Goal: Task Accomplishment & Management: Contribute content

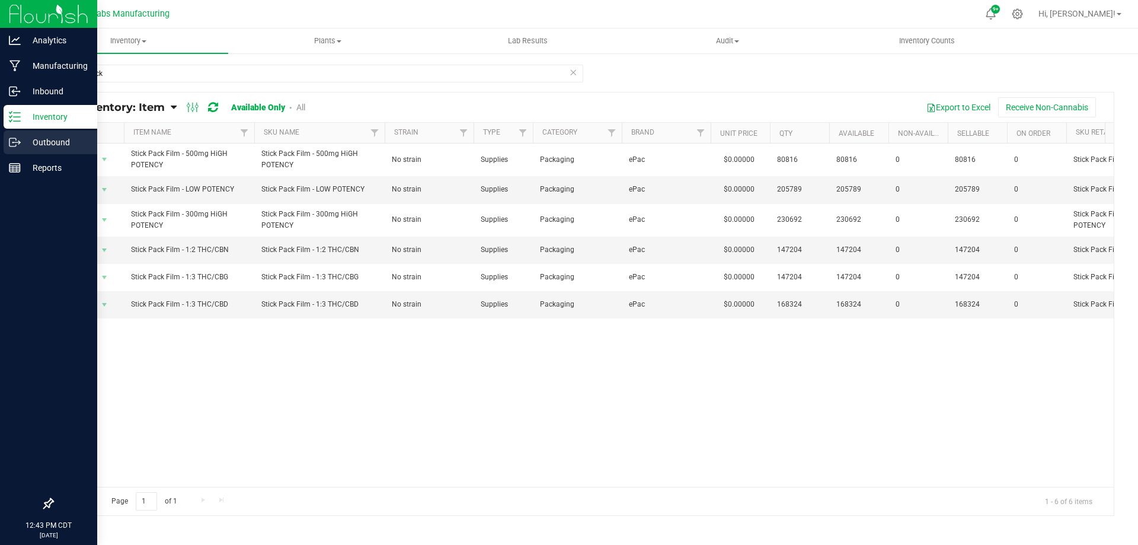
click at [19, 146] on icon at bounding box center [15, 142] width 12 height 12
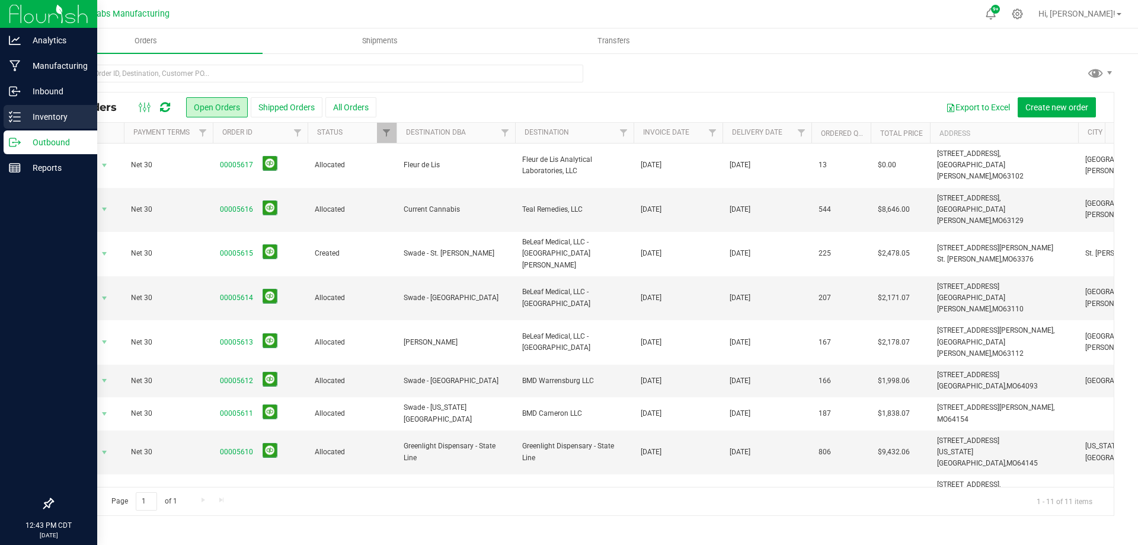
click at [51, 121] on p "Inventory" at bounding box center [56, 117] width 71 height 14
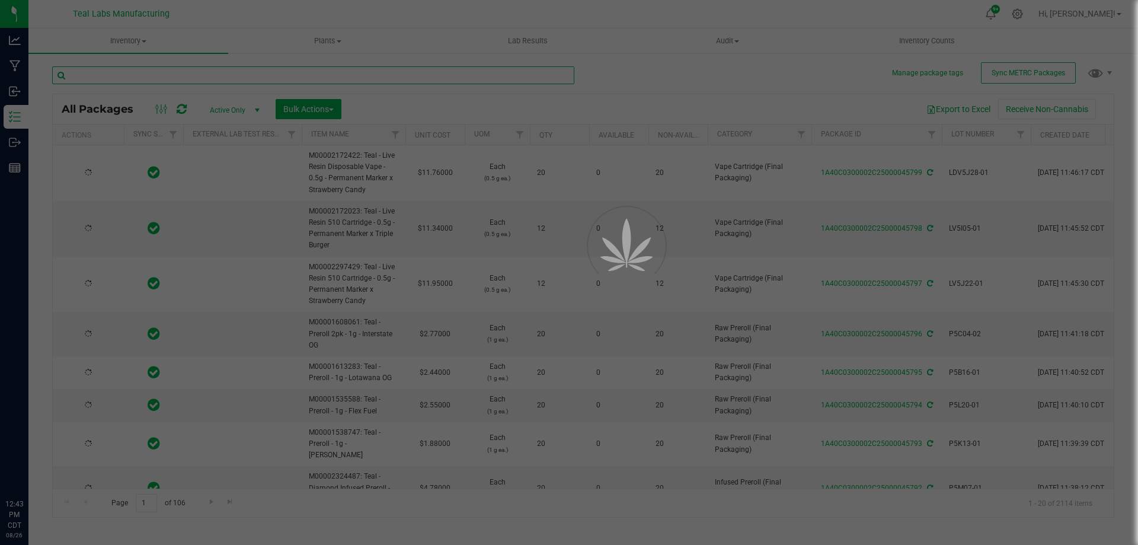
click at [271, 69] on input "text" at bounding box center [313, 75] width 522 height 18
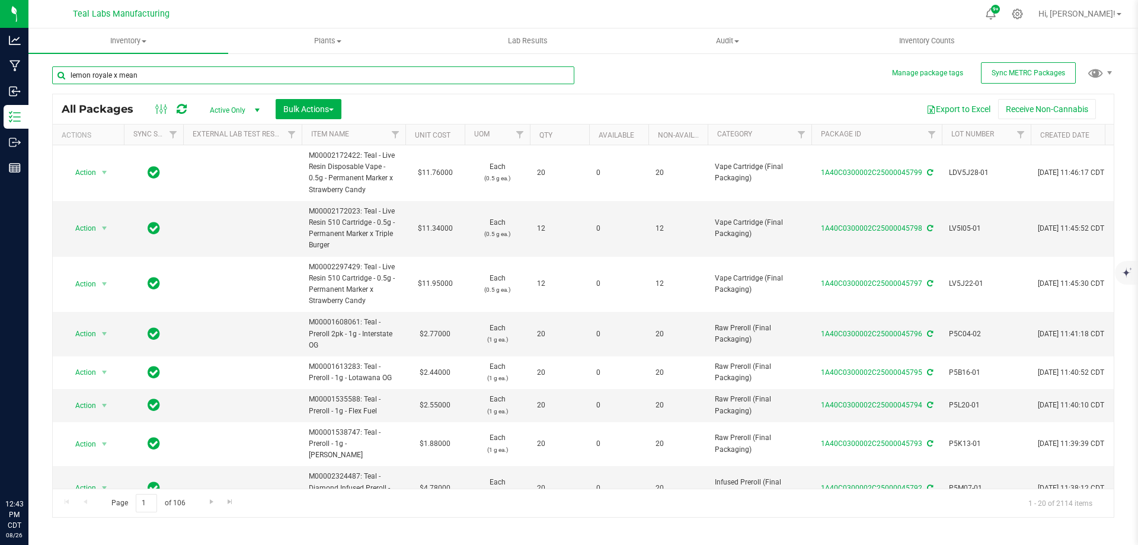
type input "lemon royale x mean"
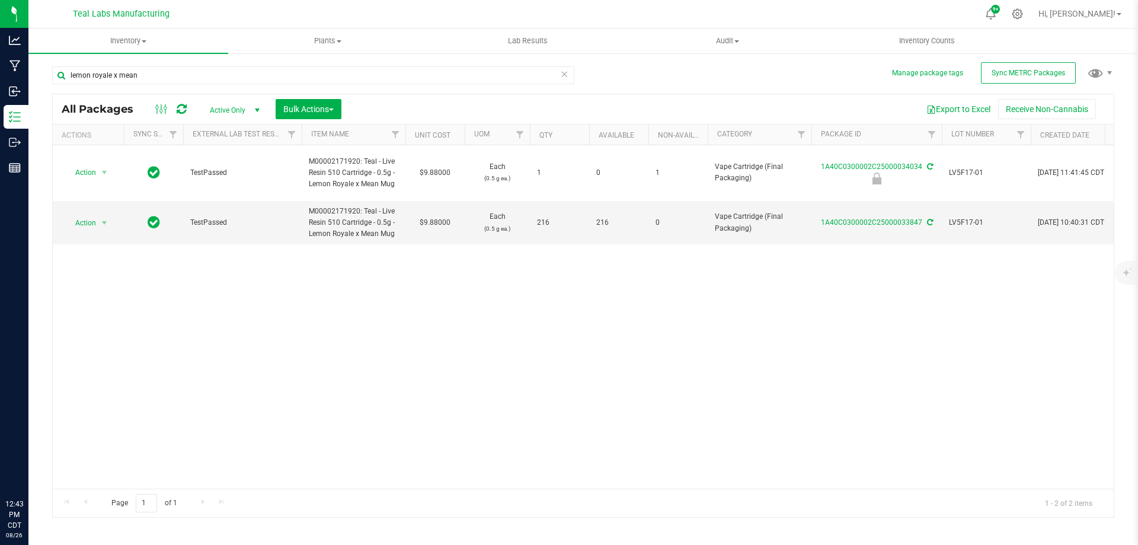
click at [988, 354] on div "Action Action Edit attributes Global inventory Locate package Print package lab…" at bounding box center [583, 316] width 1061 height 343
click at [385, 219] on span "M00002171920: Teal - Live Resin 510 Cartridge - 0.5g - Lemon Royale x Mean Mug" at bounding box center [353, 223] width 89 height 34
copy td "M00002171920: Teal - Live Resin 510 Cartridge - 0.5g - Lemon Royale x Mean Mug"
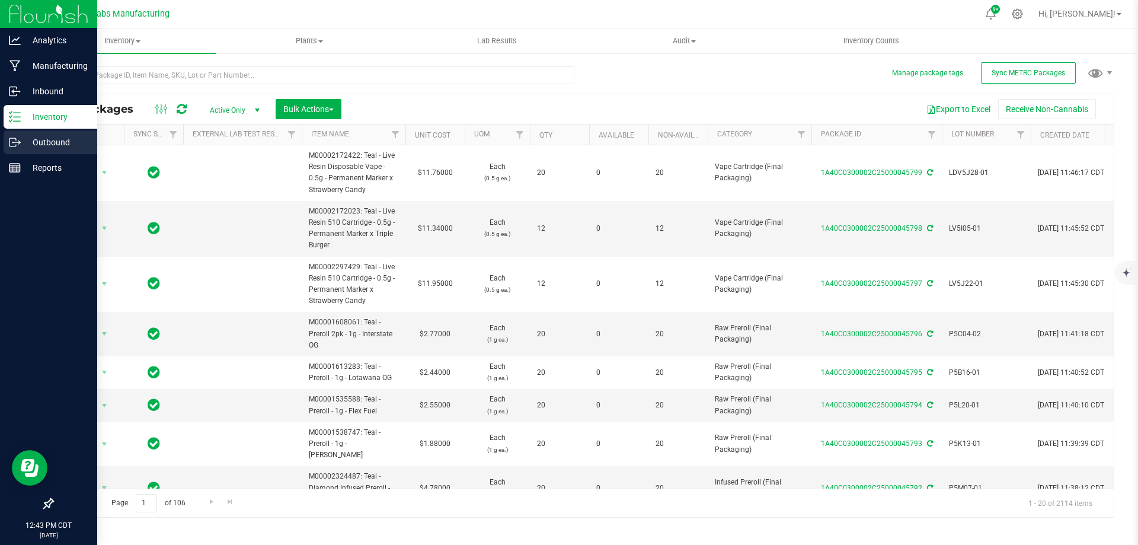
click at [21, 145] on p "Outbound" at bounding box center [56, 142] width 71 height 14
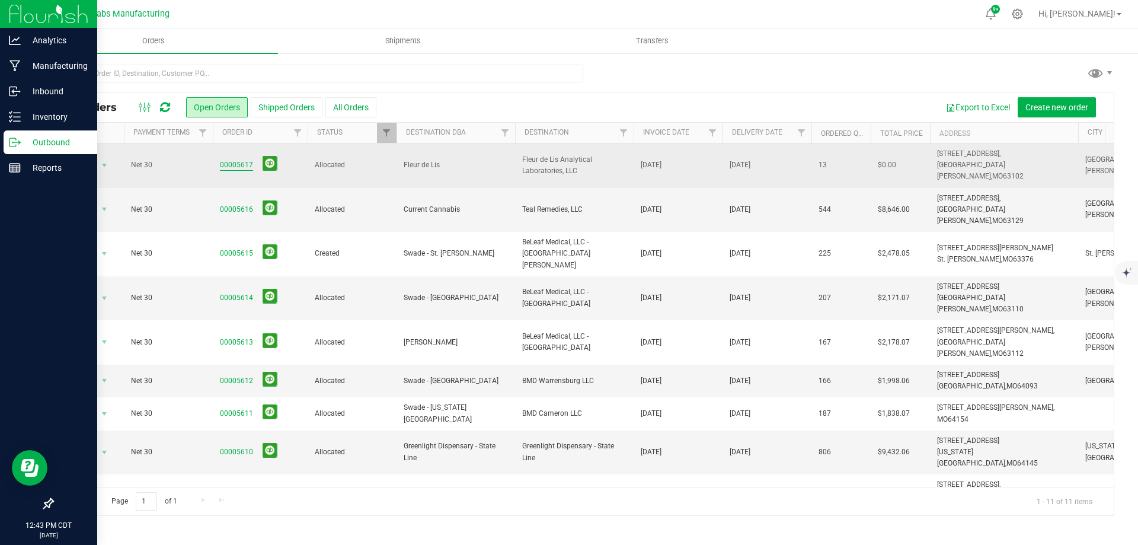
click at [239, 159] on link "00005617" at bounding box center [236, 164] width 33 height 11
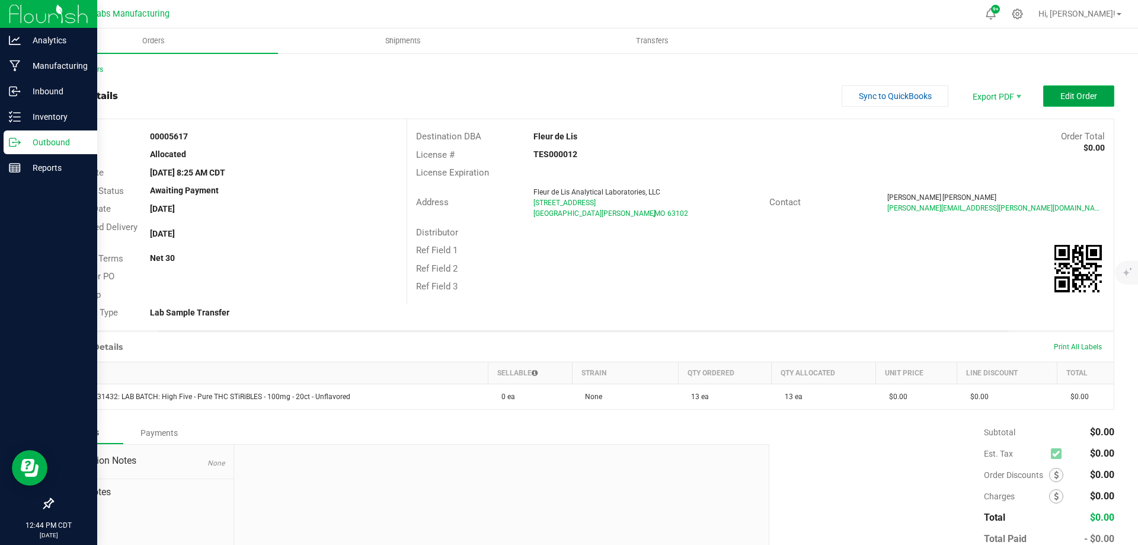
click at [1062, 102] on button "Edit Order" at bounding box center [1078, 95] width 71 height 21
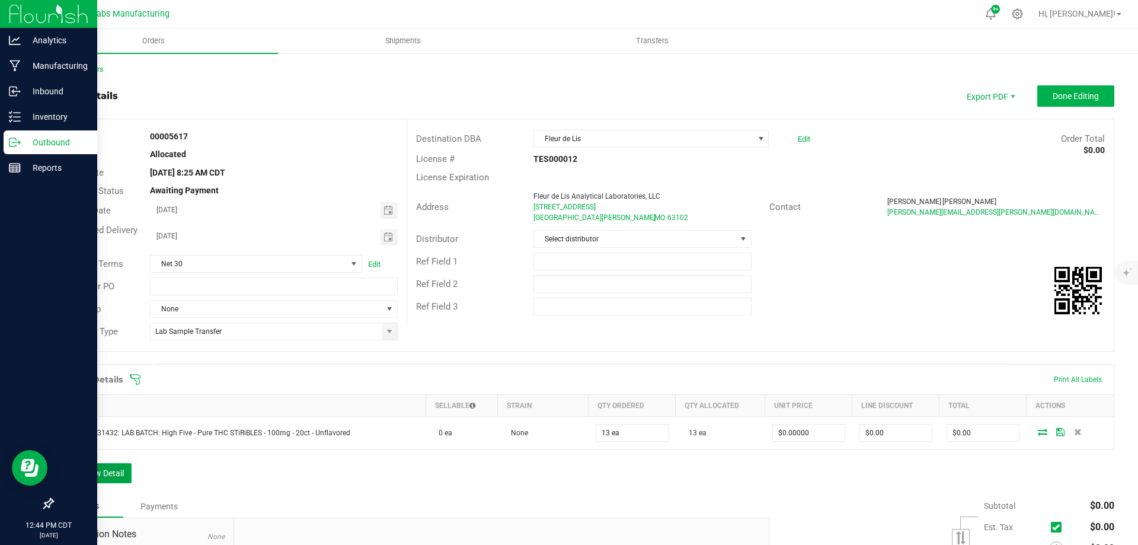
click at [102, 473] on button "Add New Detail" at bounding box center [91, 473] width 79 height 20
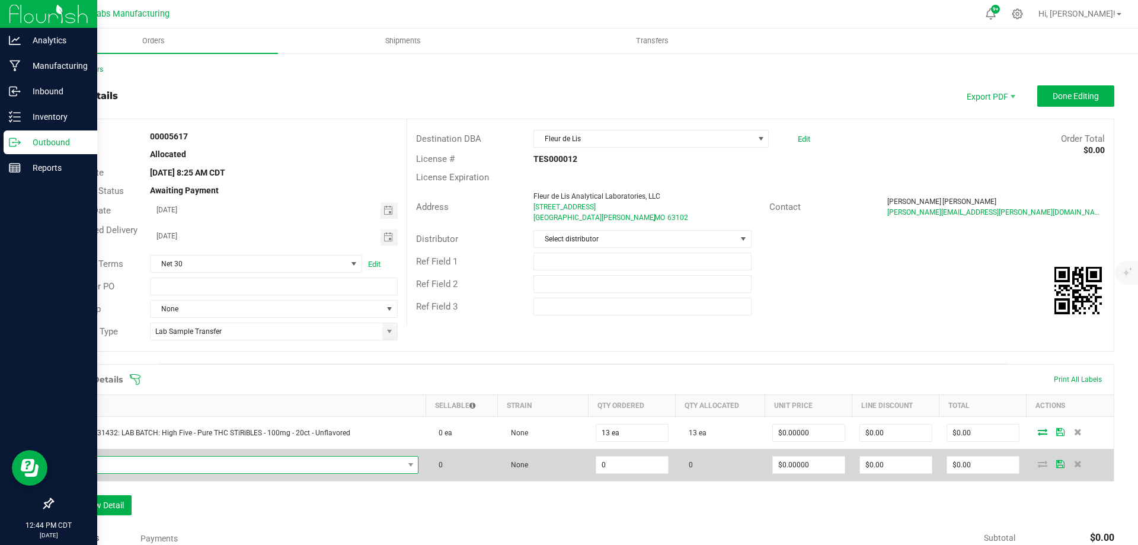
click at [178, 463] on span "NO DATA FOUND" at bounding box center [232, 464] width 342 height 17
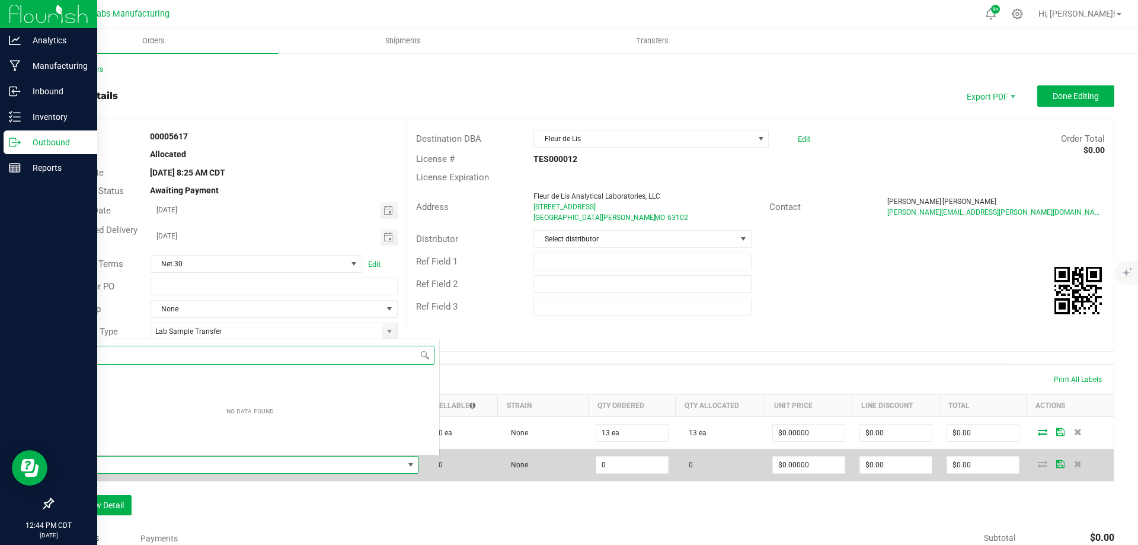
scroll to position [18, 349]
paste input "M00002171920: Teal - Live Resin 510 Cartridge - 0.5g - Lemon Royale x Mean Mug"
type input "M00002171920: Teal - Live Resin 510 Cartridge - 0.5g - Lemon Royale x Mean Mug"
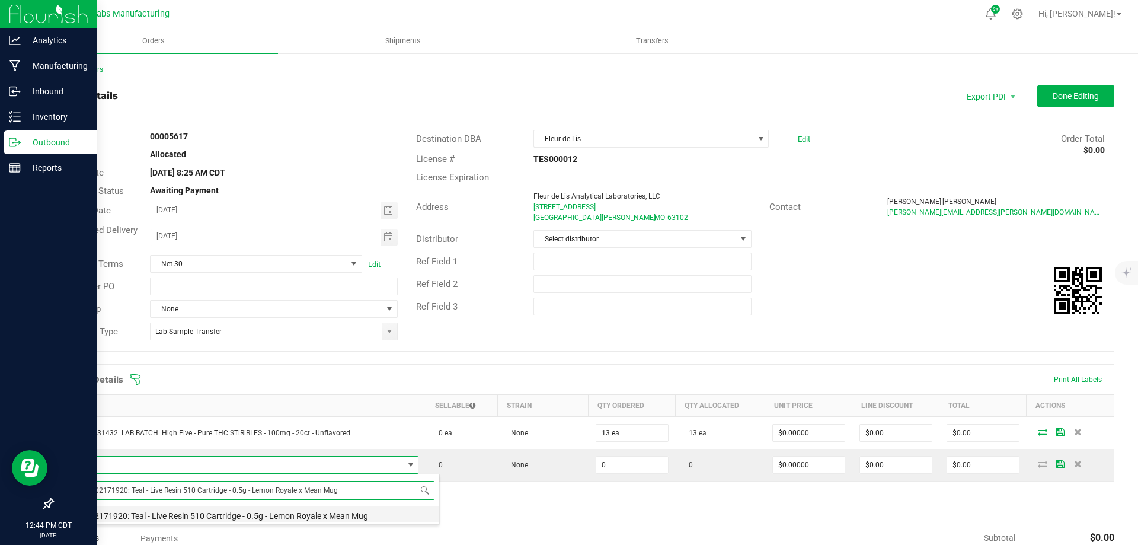
click at [334, 518] on li "M00002171920: Teal - Live Resin 510 Cartridge - 0.5g - Lemon Royale x Mean Mug" at bounding box center [250, 513] width 378 height 17
type input "0 ea"
type input "$17.50000"
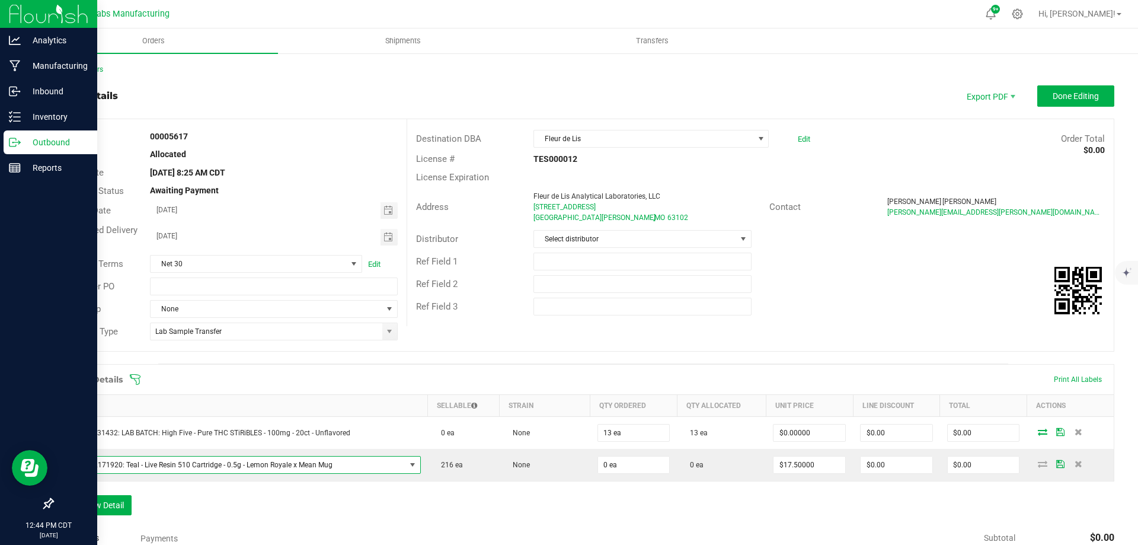
click at [456, 511] on div "Order Details Print All Labels Item Sellable Strain Qty Ordered Qty Allocated U…" at bounding box center [583, 445] width 1062 height 163
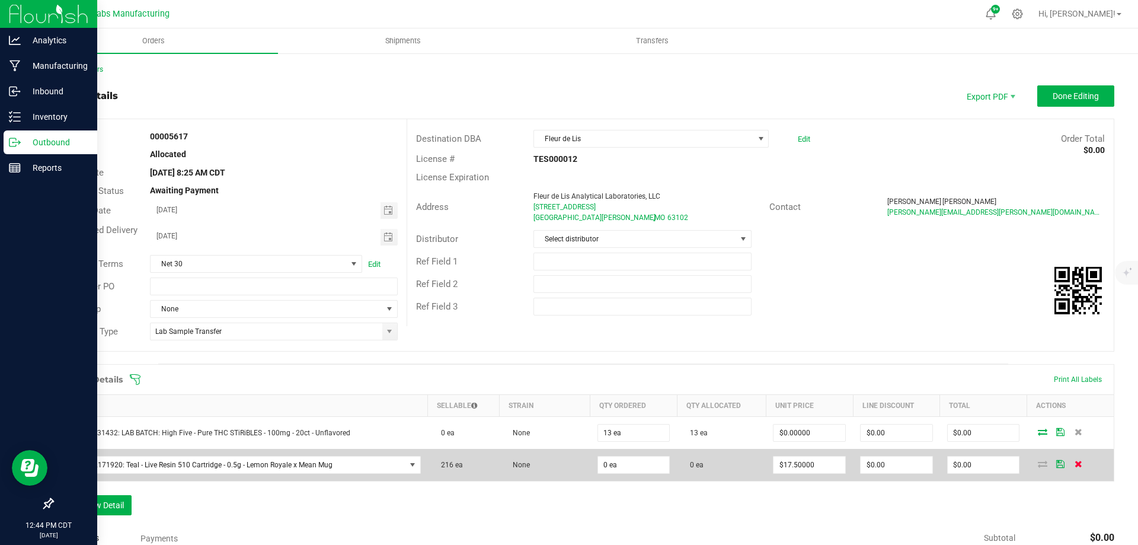
click at [1074, 465] on icon at bounding box center [1078, 463] width 8 height 7
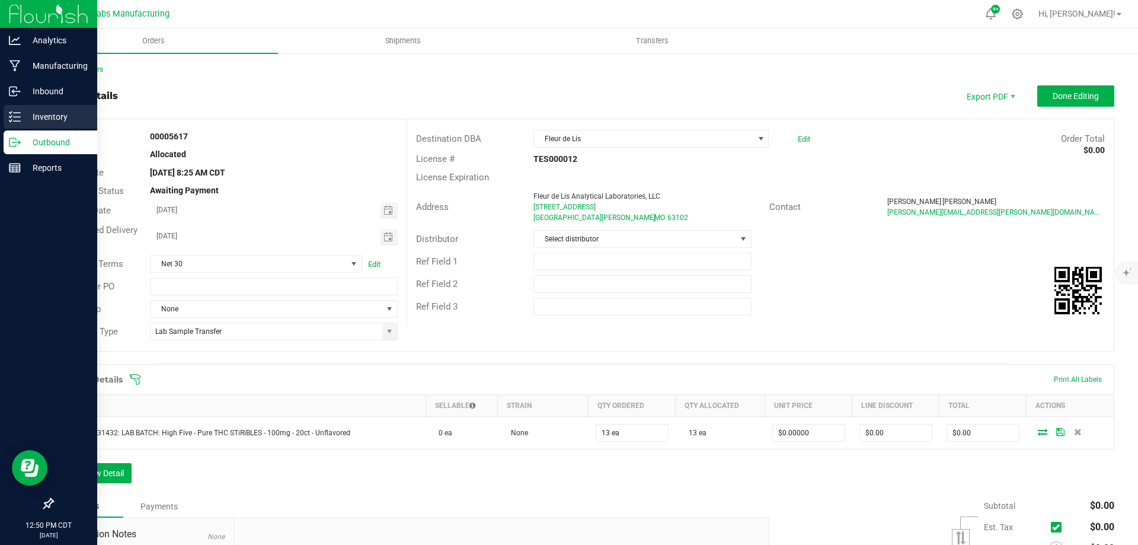
click at [24, 112] on p "Inventory" at bounding box center [56, 117] width 71 height 14
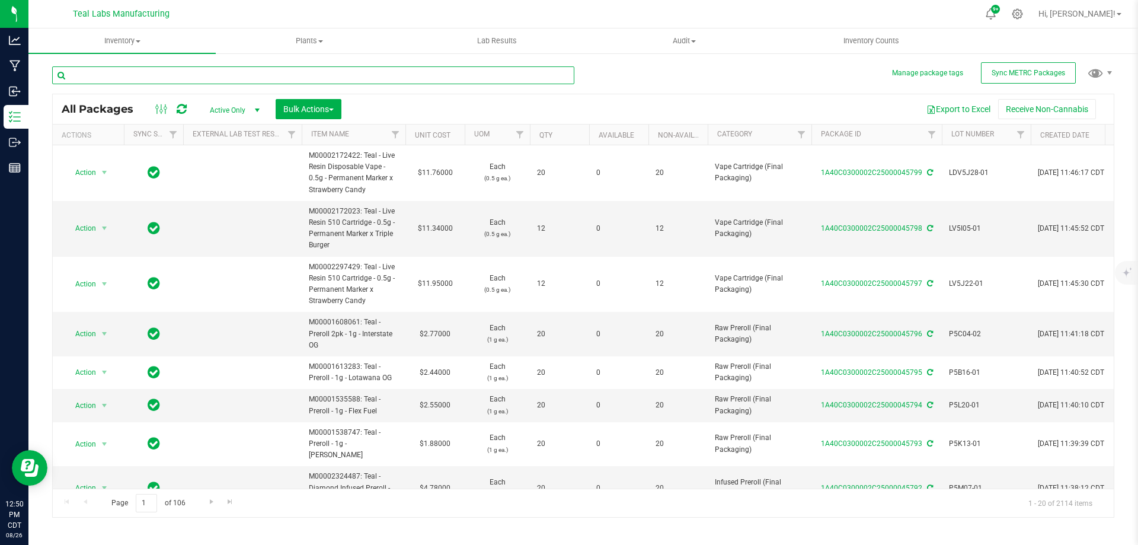
click at [260, 76] on input "text" at bounding box center [313, 75] width 522 height 18
type input "bulk dist"
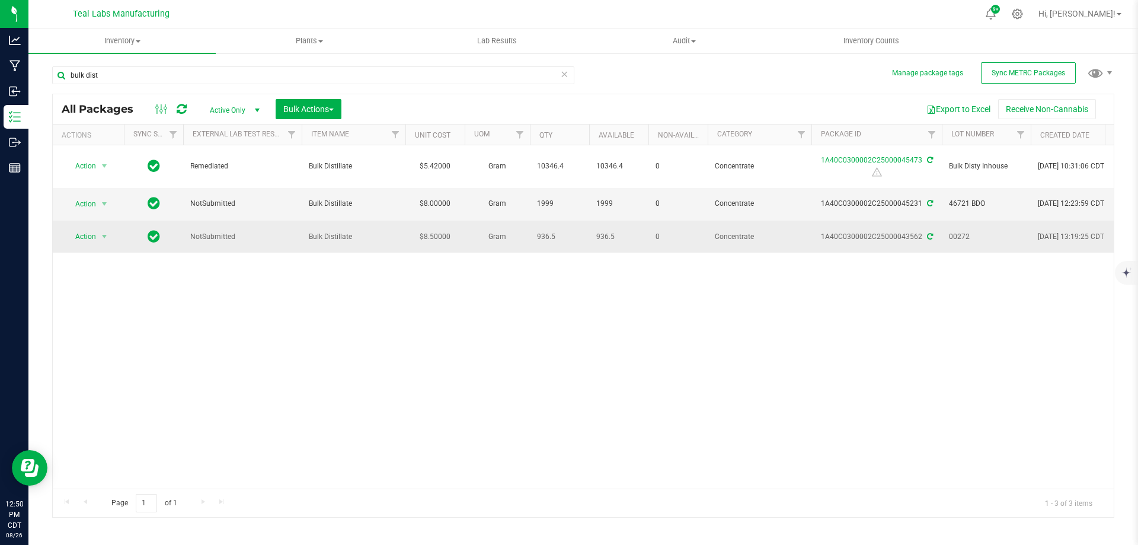
click at [538, 233] on span "936.5" at bounding box center [559, 236] width 45 height 11
drag, startPoint x: 662, startPoint y: 238, endPoint x: 661, endPoint y: 249, distance: 11.3
click at [661, 249] on td "0" at bounding box center [677, 236] width 59 height 32
click at [758, 233] on span "Concentrate" at bounding box center [759, 236] width 89 height 11
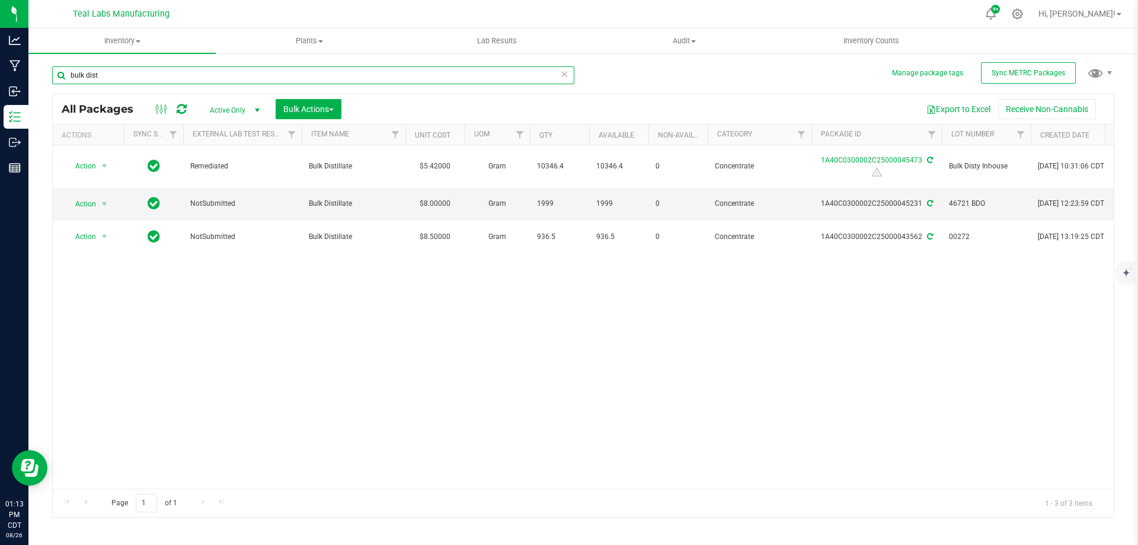
click at [120, 81] on input "bulk dist" at bounding box center [313, 75] width 522 height 18
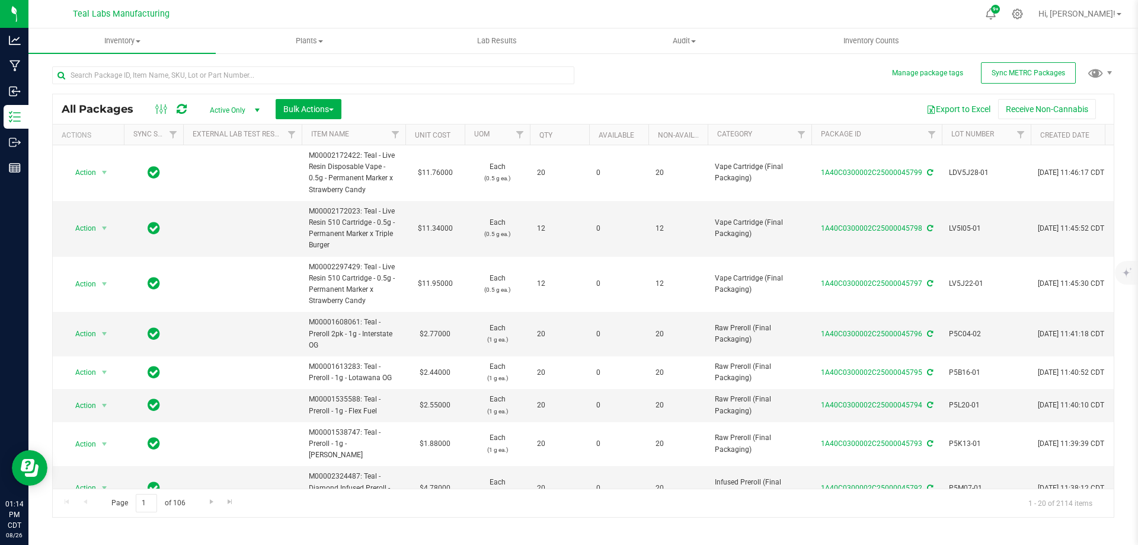
click at [648, 99] on div "Export to Excel Receive Non-Cannabis" at bounding box center [727, 109] width 754 height 20
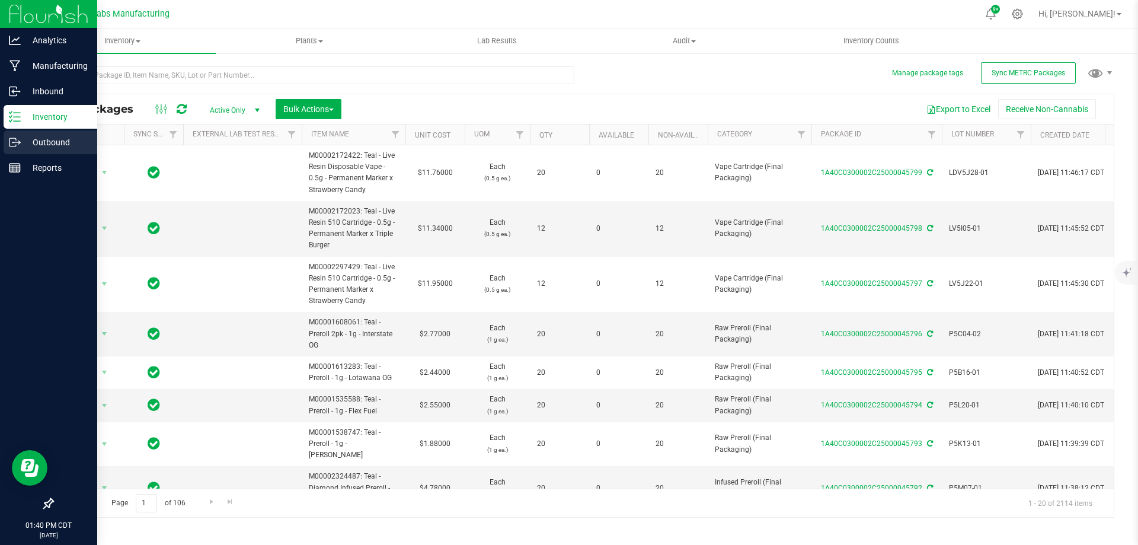
click at [23, 140] on p "Outbound" at bounding box center [56, 142] width 71 height 14
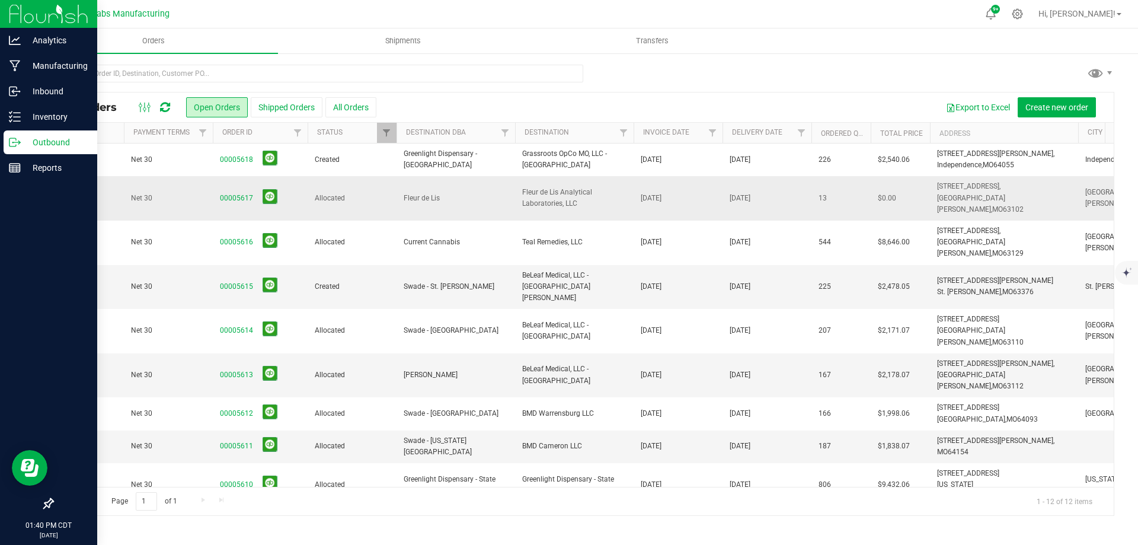
click at [547, 194] on span "Fleur de Lis Analytical Laboratories, LLC" at bounding box center [574, 198] width 104 height 23
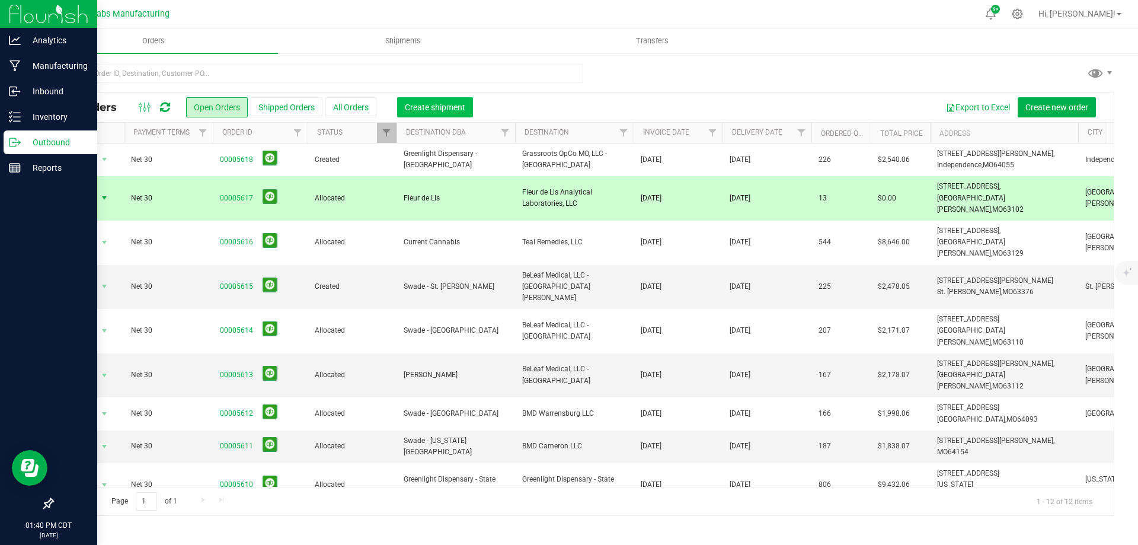
click at [437, 107] on span "Create shipment" at bounding box center [435, 107] width 60 height 9
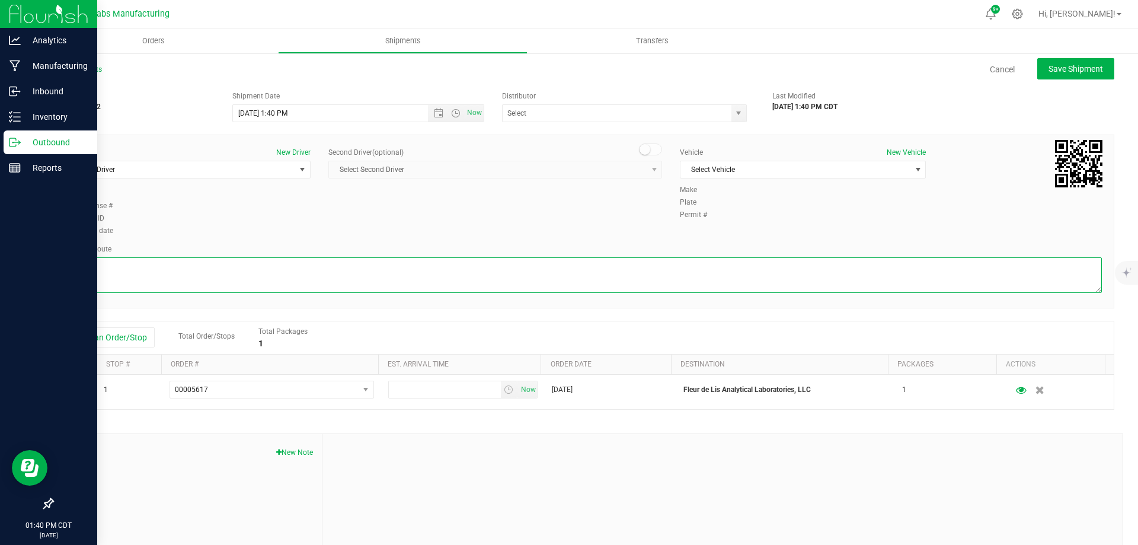
click at [404, 268] on textarea at bounding box center [583, 275] width 1037 height 36
paste textarea "Head southeast on Salt River Rd 0.8 mi Turn right onto State Hwy C/Olde Towne C…"
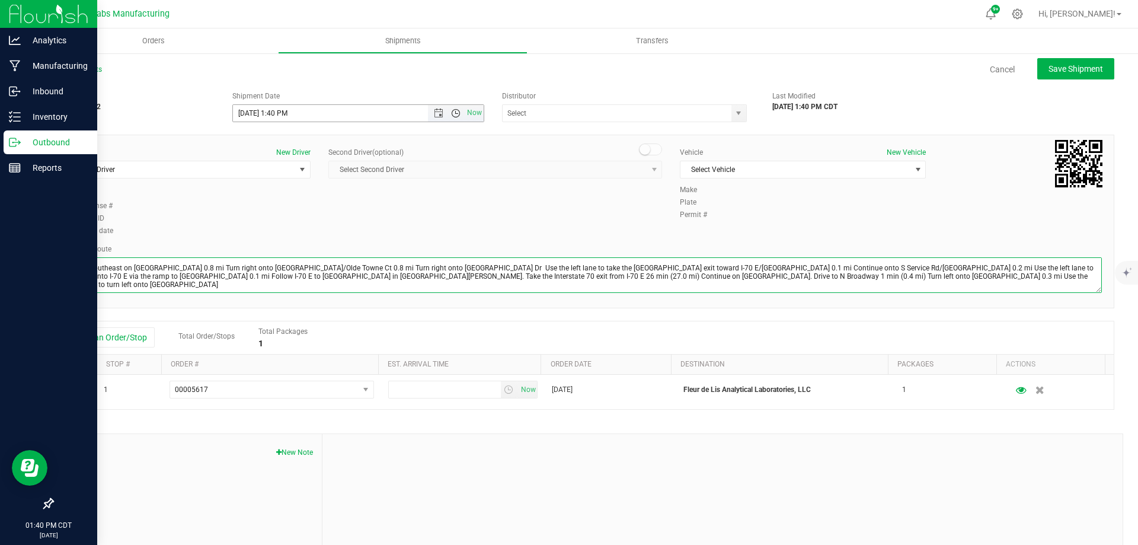
click at [454, 116] on span "Open the time view" at bounding box center [455, 112] width 9 height 9
type textarea "Head southeast on Salt River Rd 0.8 mi Turn right onto State Hwy C/Olde Towne C…"
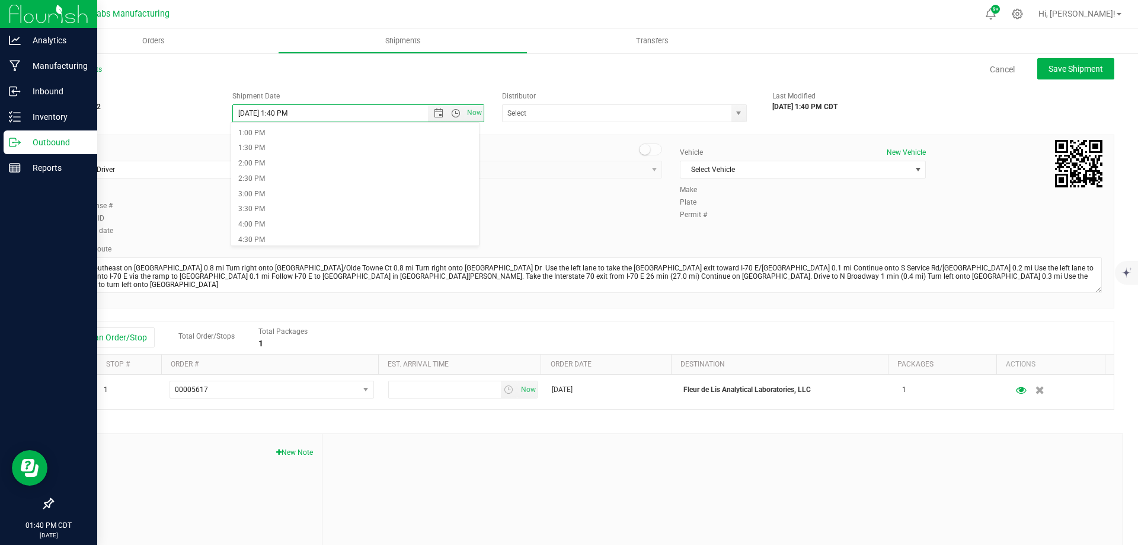
scroll to position [415, 0]
click at [265, 144] on li "2:00 PM" at bounding box center [355, 143] width 248 height 15
type input "8/26/2025 2:00 PM"
click at [184, 174] on span "Select Driver" at bounding box center [180, 169] width 230 height 17
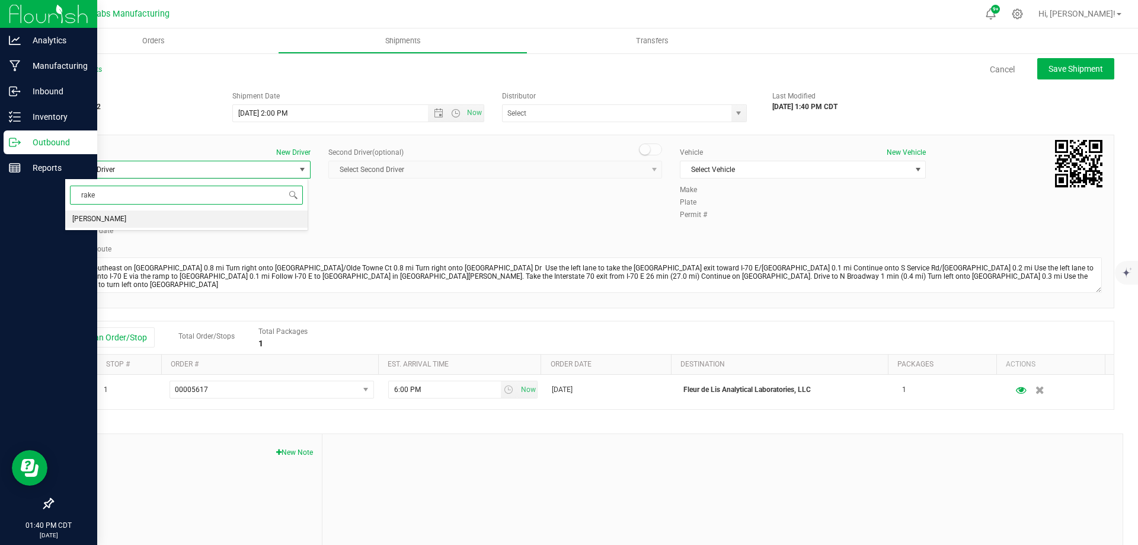
click at [141, 214] on li "Drake Scott" at bounding box center [186, 219] width 242 height 18
type input "rake"
drag, startPoint x: 748, startPoint y: 176, endPoint x: 745, endPoint y: 171, distance: 6.1
click at [748, 175] on span "Select Vehicle" at bounding box center [795, 169] width 230 height 17
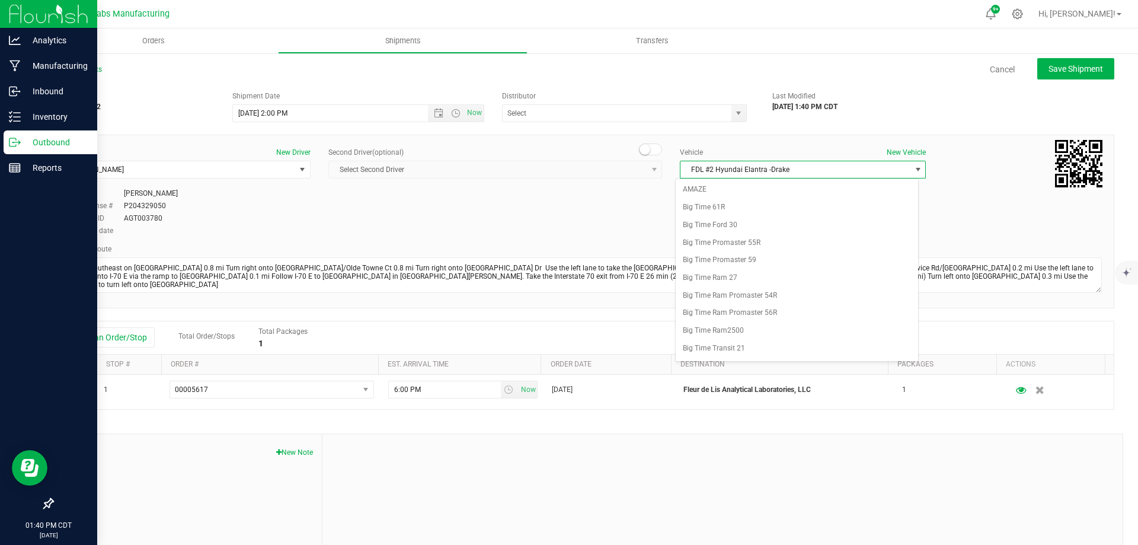
scroll to position [351, 0]
click at [509, 206] on div "Driver New Driver Drake Scott Select Driver Drake Scott Driver Drake Scott Driv…" at bounding box center [583, 192] width 1055 height 91
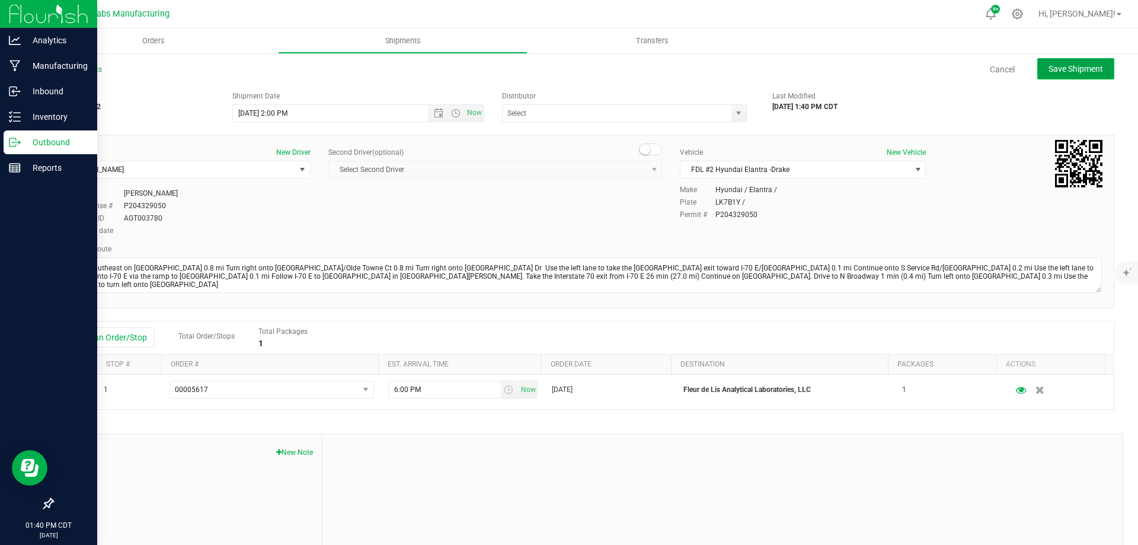
click at [1059, 73] on span "Save Shipment" at bounding box center [1075, 68] width 55 height 9
type input "8/26/2025 7:00 PM"
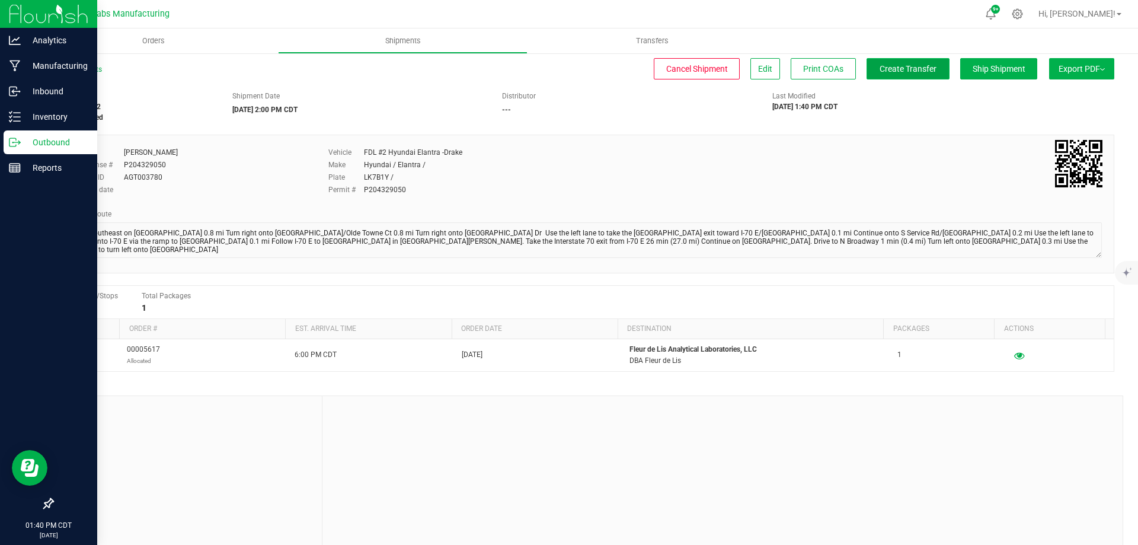
click at [918, 72] on span "Create Transfer" at bounding box center [907, 68] width 57 height 9
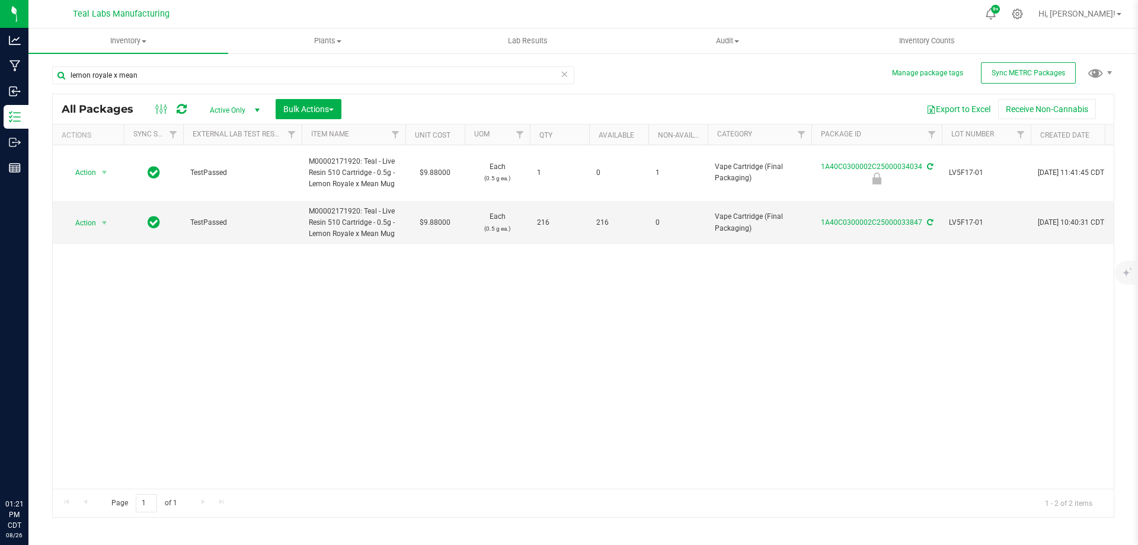
click at [424, 329] on div "Action Action Edit attributes Global inventory Locate package Print package lab…" at bounding box center [583, 316] width 1061 height 343
click at [95, 214] on span "Action" at bounding box center [81, 222] width 32 height 17
click at [94, 249] on li "Create package" at bounding box center [103, 249] width 76 height 18
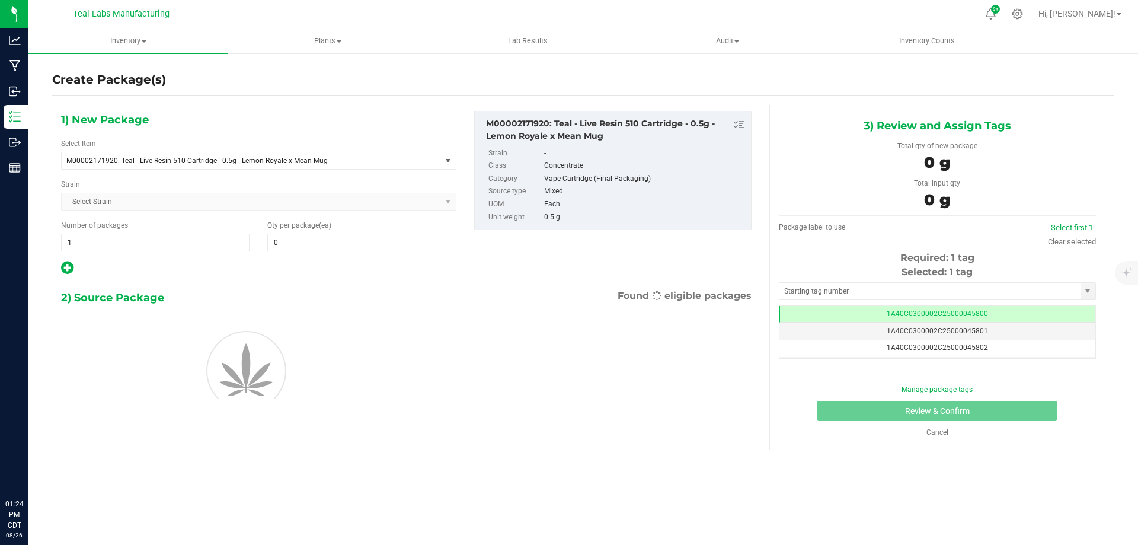
type input "0"
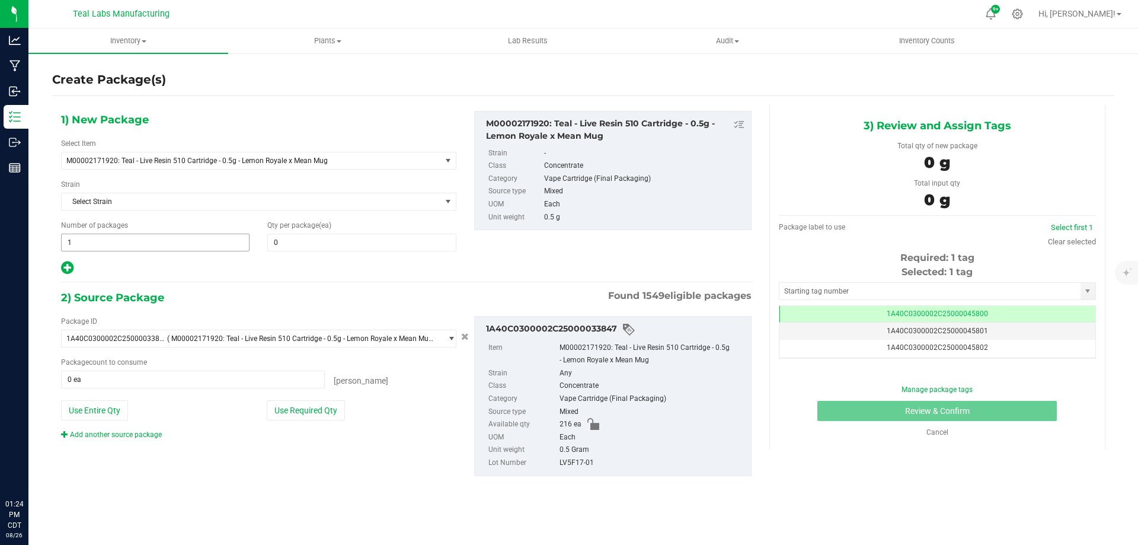
click at [129, 242] on span "1 1" at bounding box center [155, 242] width 188 height 18
click at [129, 242] on input "1" at bounding box center [155, 242] width 187 height 17
type input "18"
drag, startPoint x: 294, startPoint y: 276, endPoint x: 297, endPoint y: 256, distance: 20.3
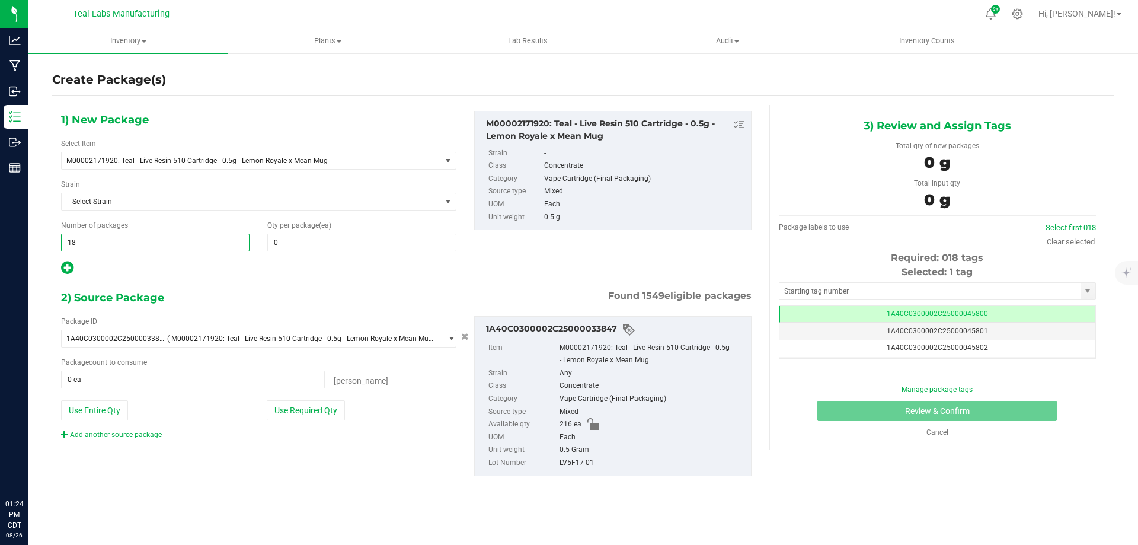
click at [295, 276] on div "1) New Package Select Item M00002171920: Teal - Live Resin 510 Cartridge - 0.5g…" at bounding box center [406, 303] width 708 height 396
click at [294, 244] on span at bounding box center [361, 242] width 188 height 18
click at [294, 244] on input "text" at bounding box center [361, 242] width 187 height 17
type input "12"
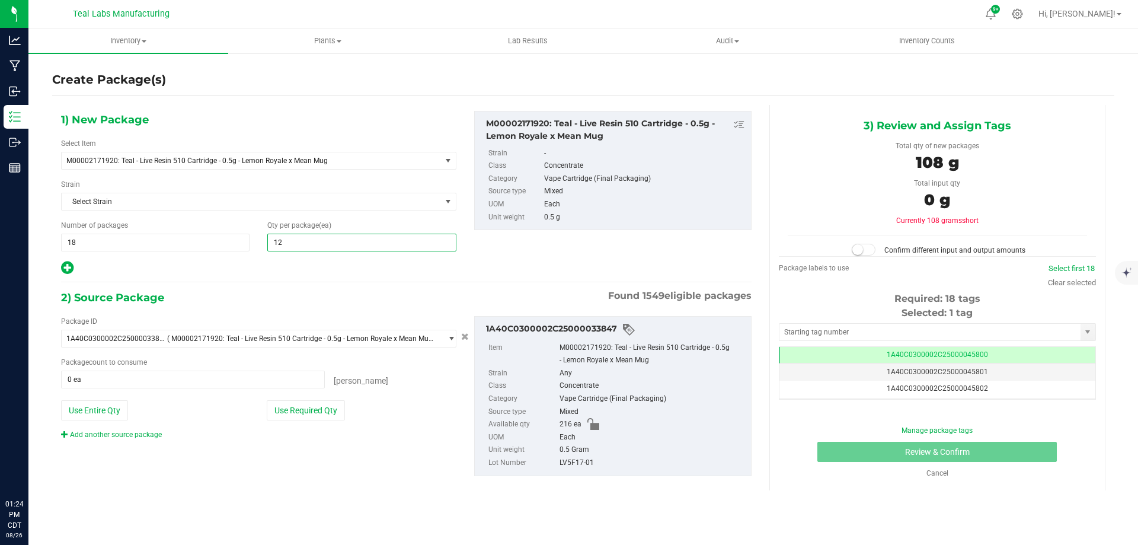
type input "12"
click at [251, 274] on div at bounding box center [258, 267] width 395 height 15
click at [310, 407] on button "Use Required Qty" at bounding box center [306, 410] width 78 height 20
type input "216 ea"
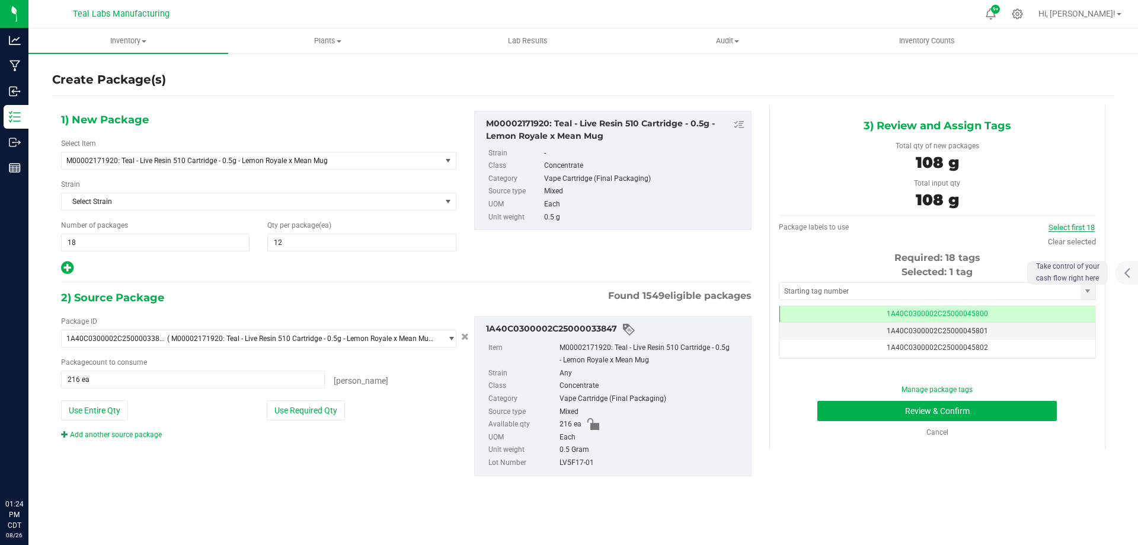
click at [1069, 224] on link "Select first 18" at bounding box center [1071, 227] width 46 height 9
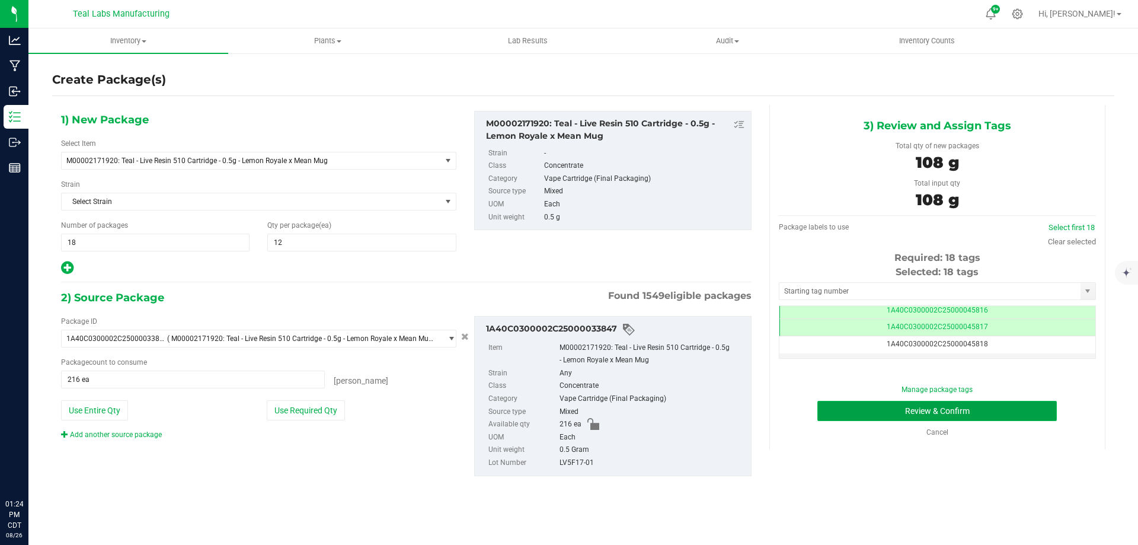
click at [989, 417] on button "Review & Confirm" at bounding box center [936, 411] width 239 height 20
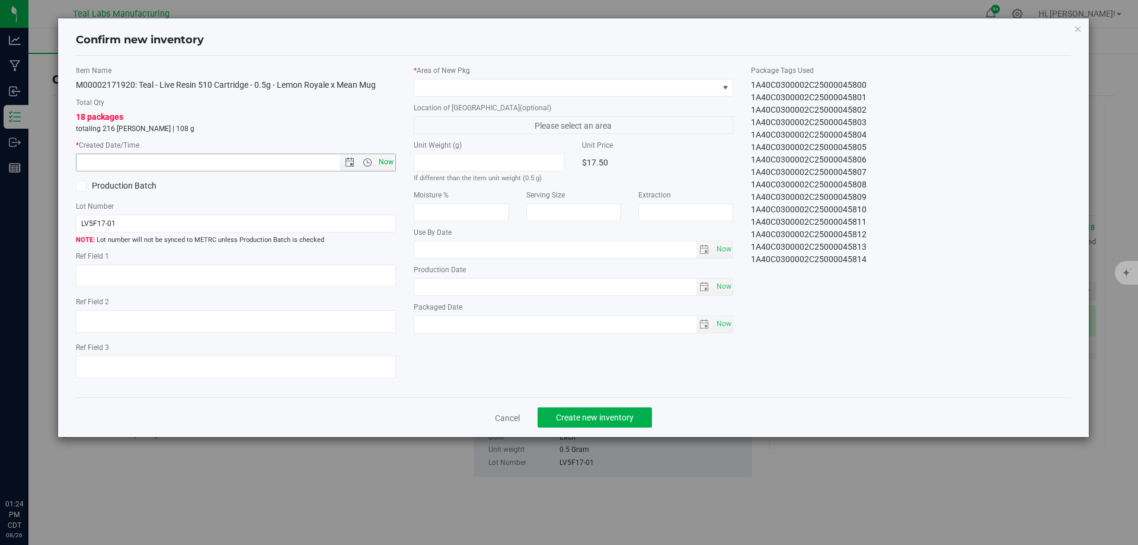
click at [392, 159] on span "Now" at bounding box center [386, 161] width 20 height 17
type input "[DATE] 1:24 PM"
click at [488, 89] on span at bounding box center [566, 87] width 304 height 17
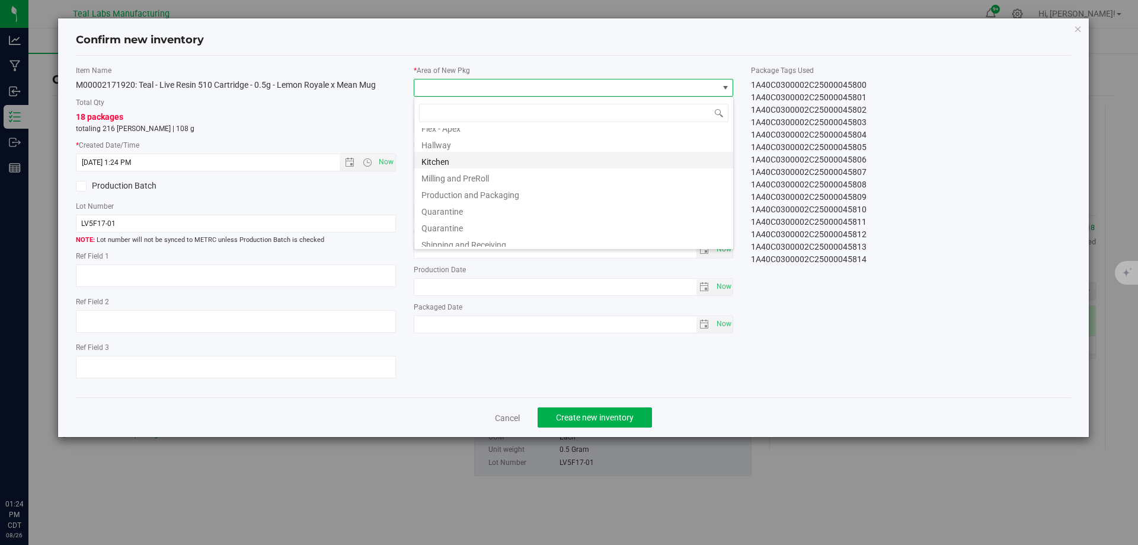
scroll to position [18, 0]
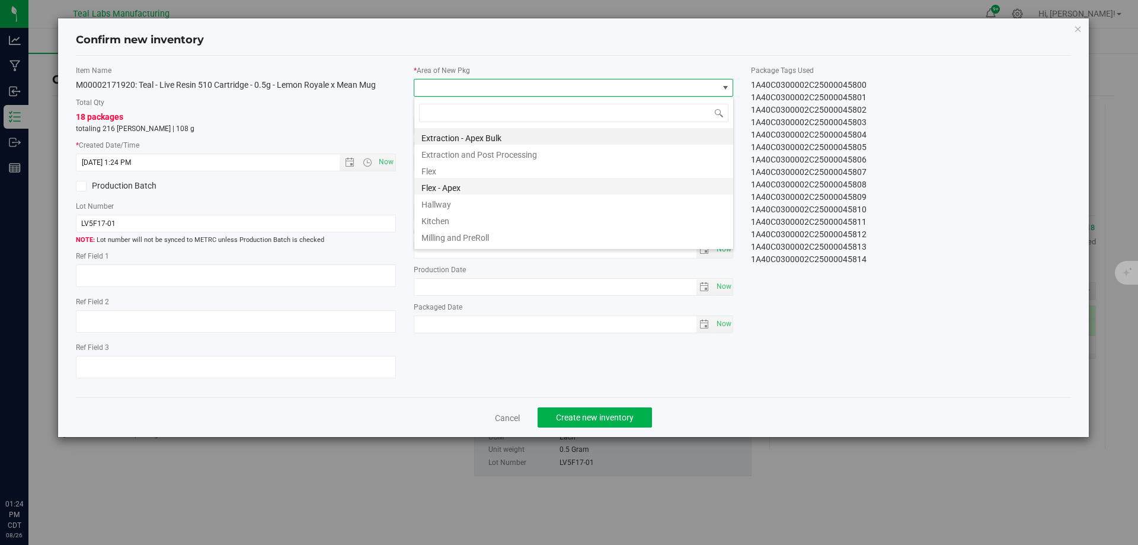
click at [460, 187] on li "Flex - Apex" at bounding box center [573, 186] width 319 height 17
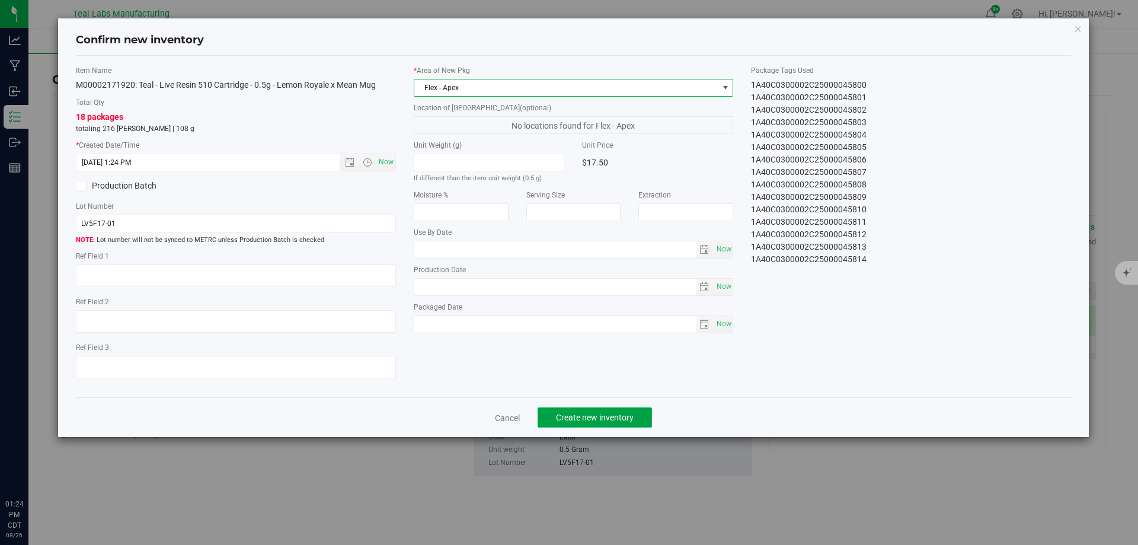
click at [568, 418] on span "Create new inventory" at bounding box center [595, 416] width 78 height 9
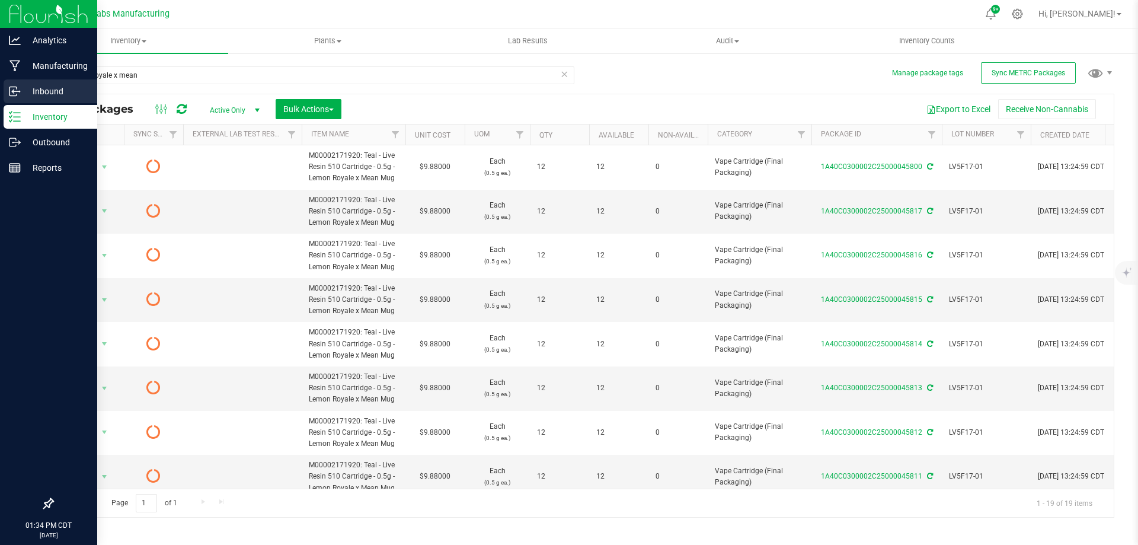
click at [14, 88] on icon at bounding box center [15, 91] width 12 height 12
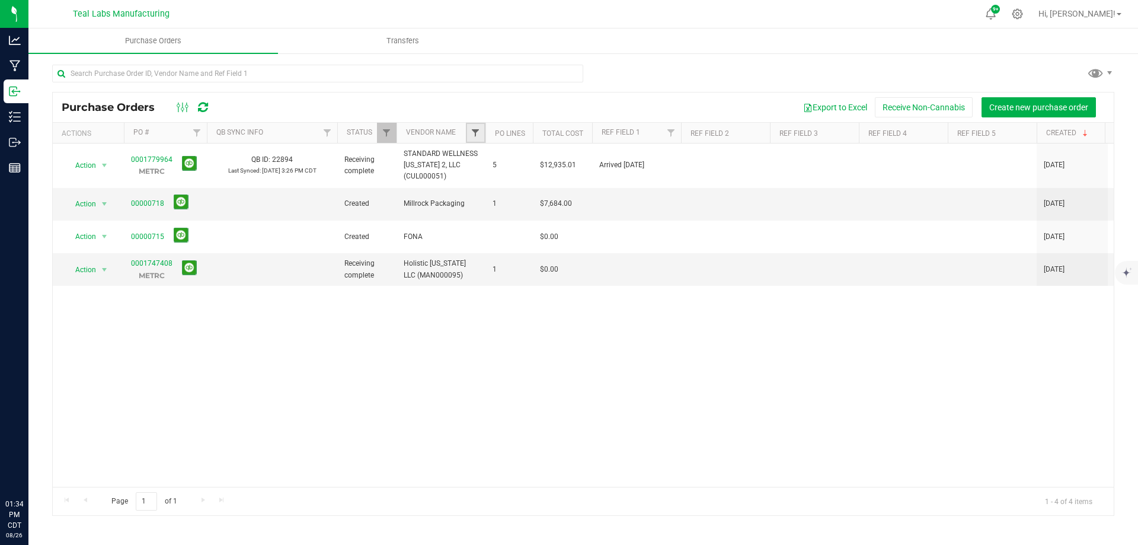
click at [472, 130] on span "Filter" at bounding box center [474, 132] width 9 height 9
type input "epac"
click at [491, 191] on li "ePac, [GEOGRAPHIC_DATA], LLC" at bounding box center [536, 187] width 126 height 12
drag, startPoint x: 492, startPoint y: 187, endPoint x: 492, endPoint y: 206, distance: 19.0
click at [492, 186] on span "ePac, [GEOGRAPHIC_DATA], LLC" at bounding box center [543, 187] width 104 height 7
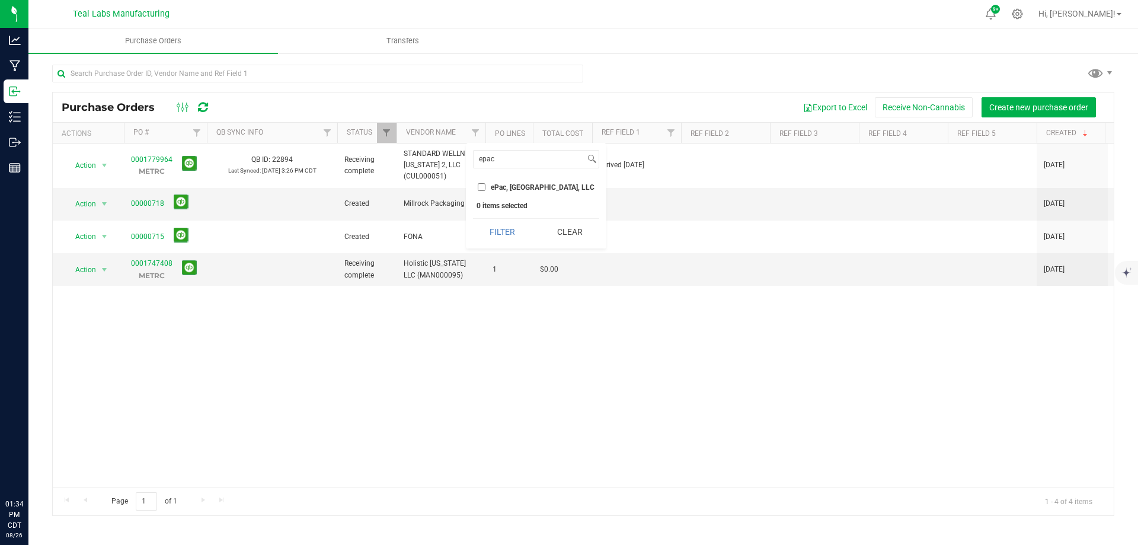
click at [485, 186] on input "ePac, [GEOGRAPHIC_DATA], LLC" at bounding box center [482, 187] width 8 height 8
checkbox input "true"
click at [495, 227] on button "Filter" at bounding box center [502, 232] width 59 height 26
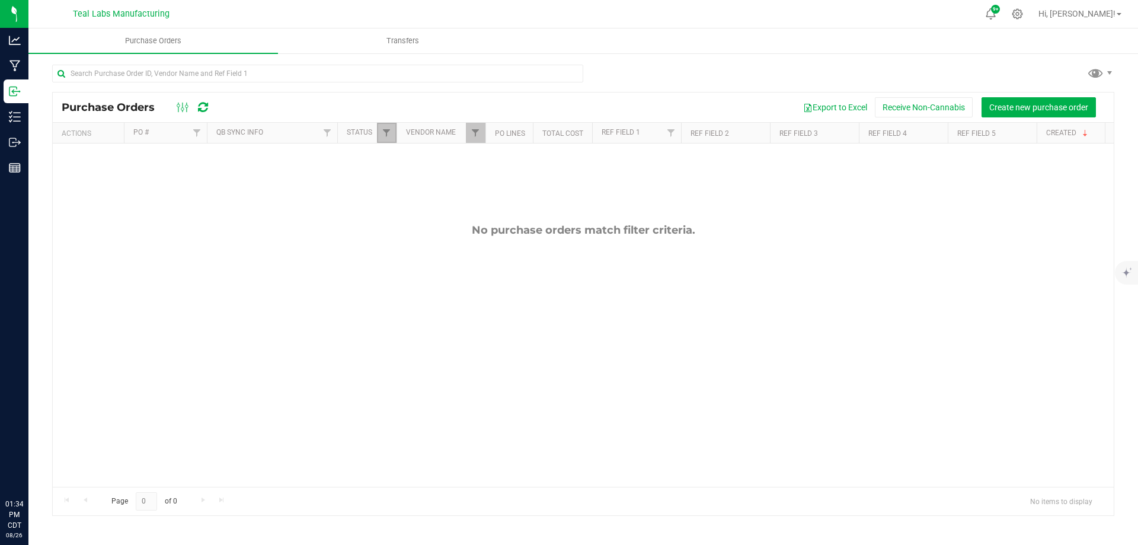
click at [385, 127] on link "Filter" at bounding box center [387, 133] width 20 height 20
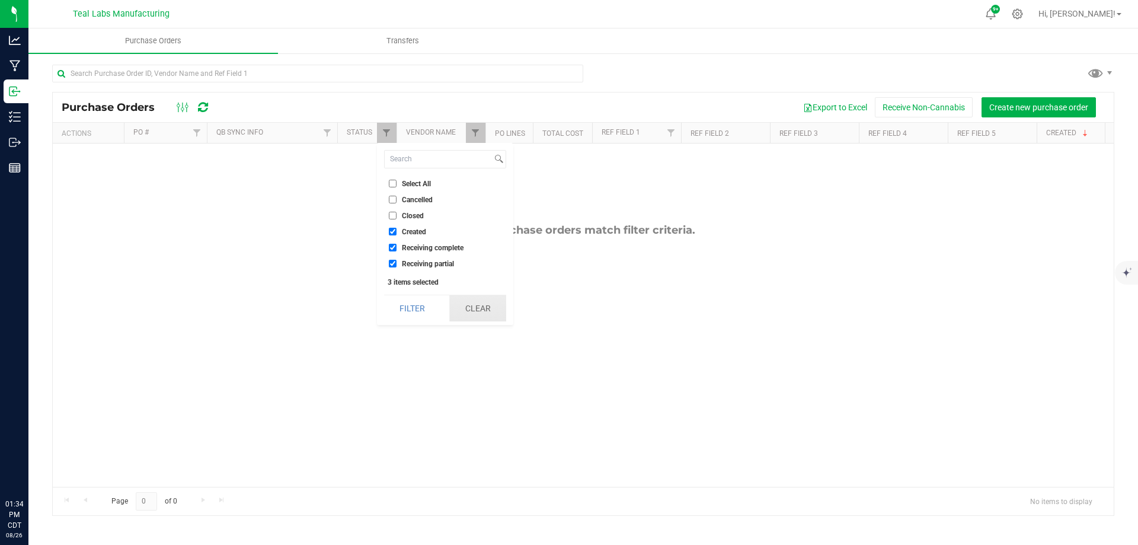
click at [469, 302] on button "Clear" at bounding box center [477, 308] width 57 height 26
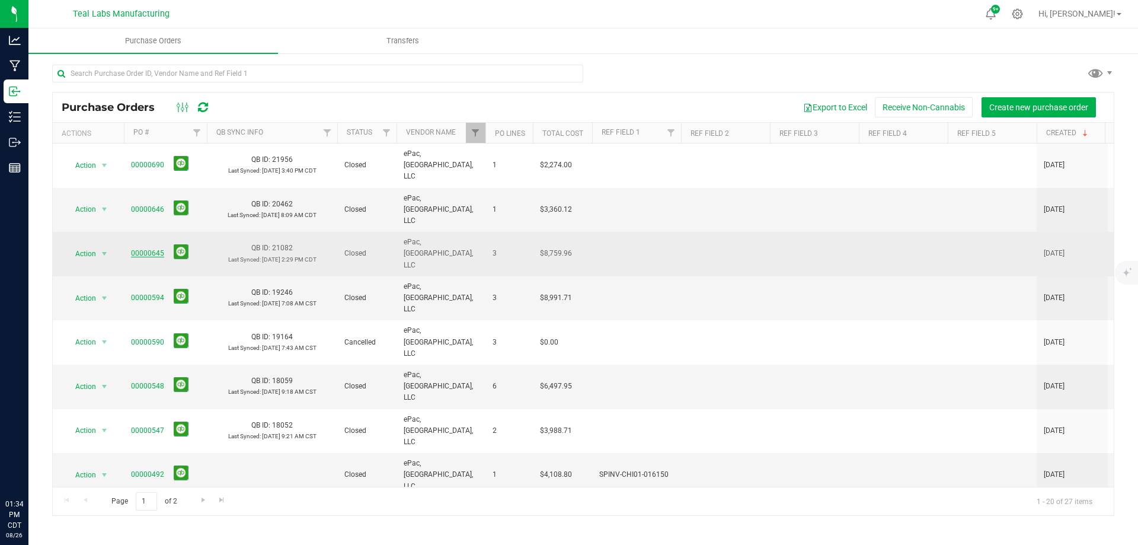
click at [148, 249] on link "00000645" at bounding box center [147, 253] width 33 height 8
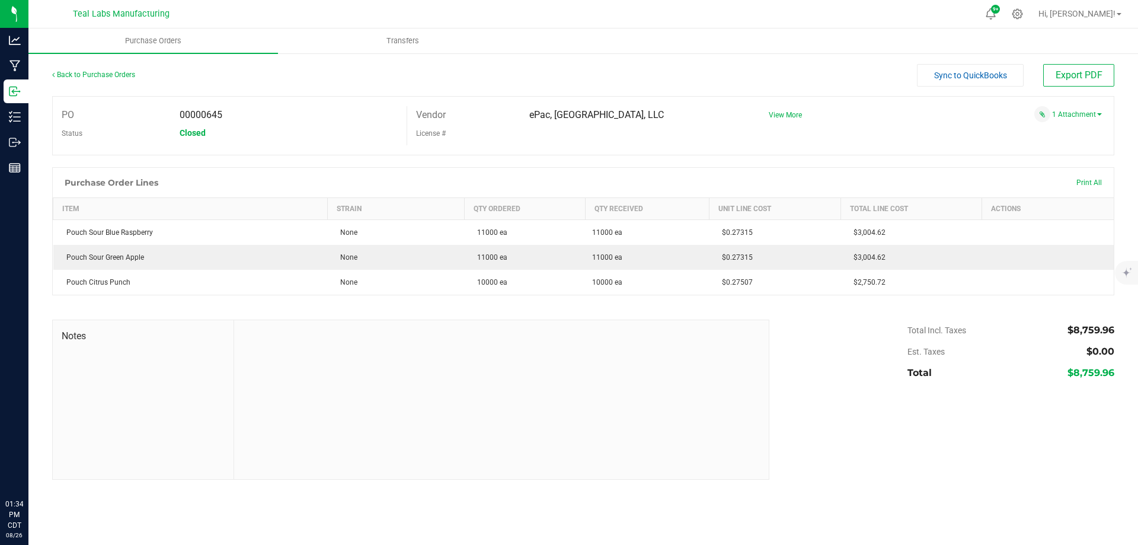
click at [93, 68] on div "Back to Purchase Orders" at bounding box center [184, 74] width 265 height 21
click at [124, 76] on link "Back to Purchase Orders" at bounding box center [93, 75] width 83 height 8
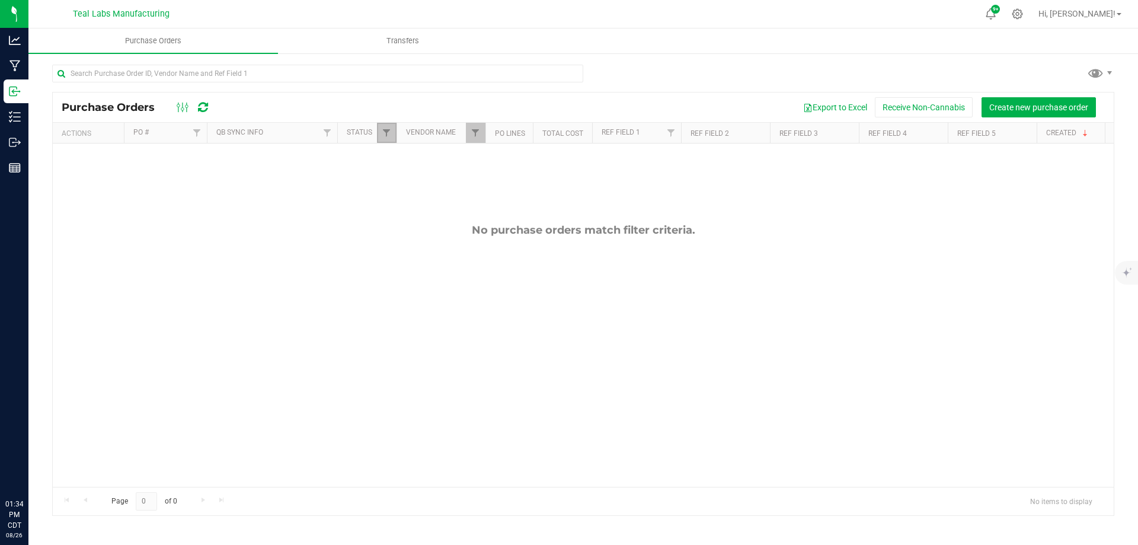
click at [377, 134] on link "Filter" at bounding box center [387, 133] width 20 height 20
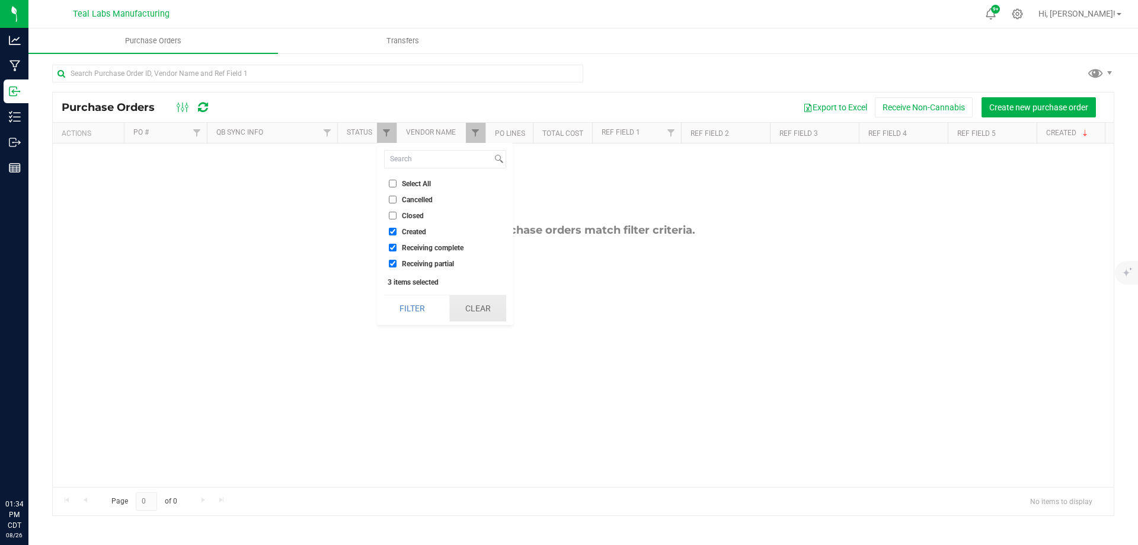
click at [473, 299] on button "Clear" at bounding box center [477, 308] width 57 height 26
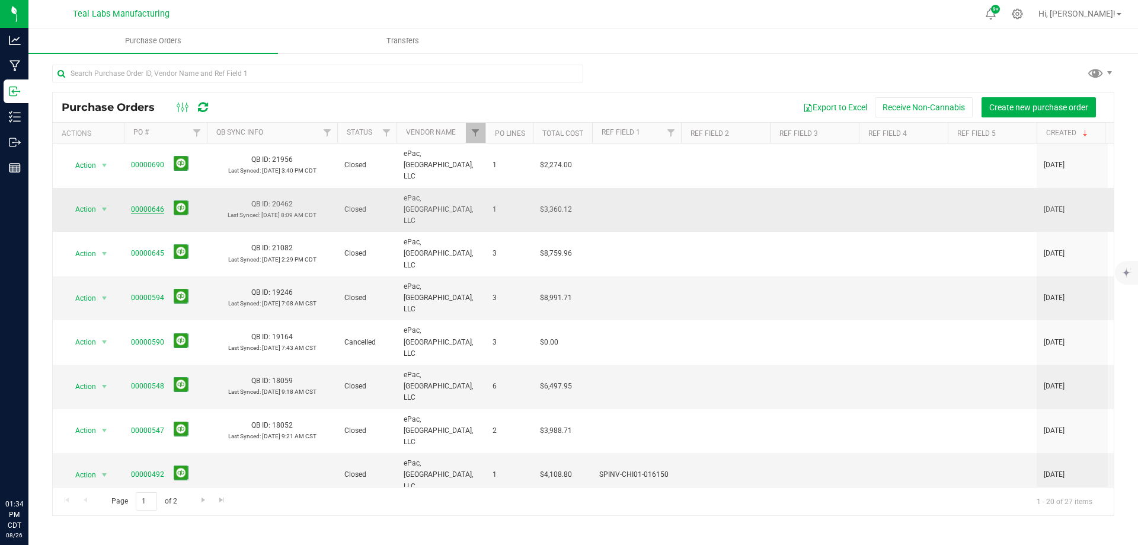
click at [134, 205] on link "00000646" at bounding box center [147, 209] width 33 height 8
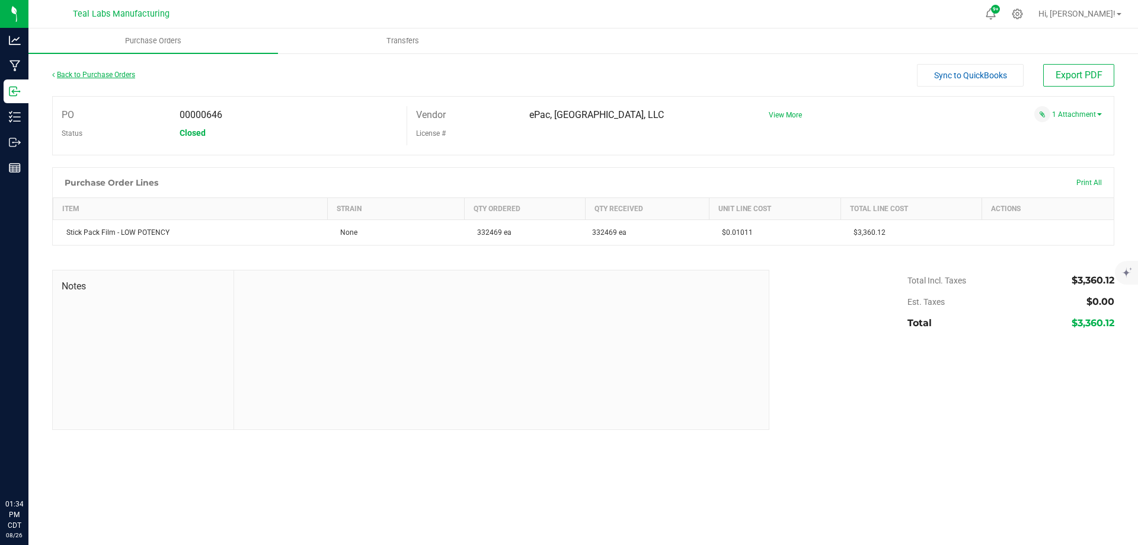
click at [110, 74] on link "Back to Purchase Orders" at bounding box center [93, 75] width 83 height 8
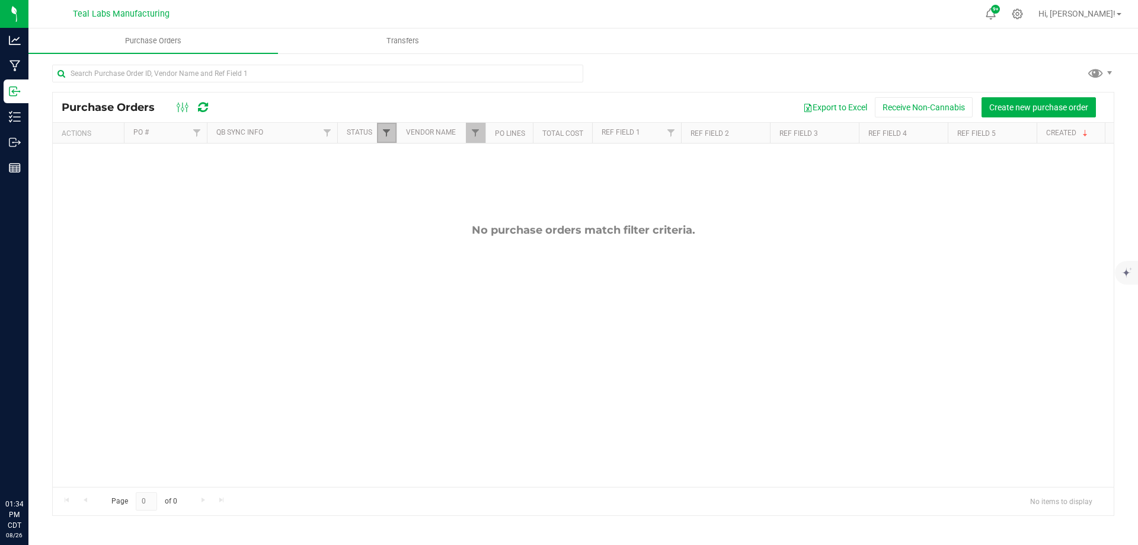
click at [385, 132] on span "Filter" at bounding box center [386, 132] width 9 height 9
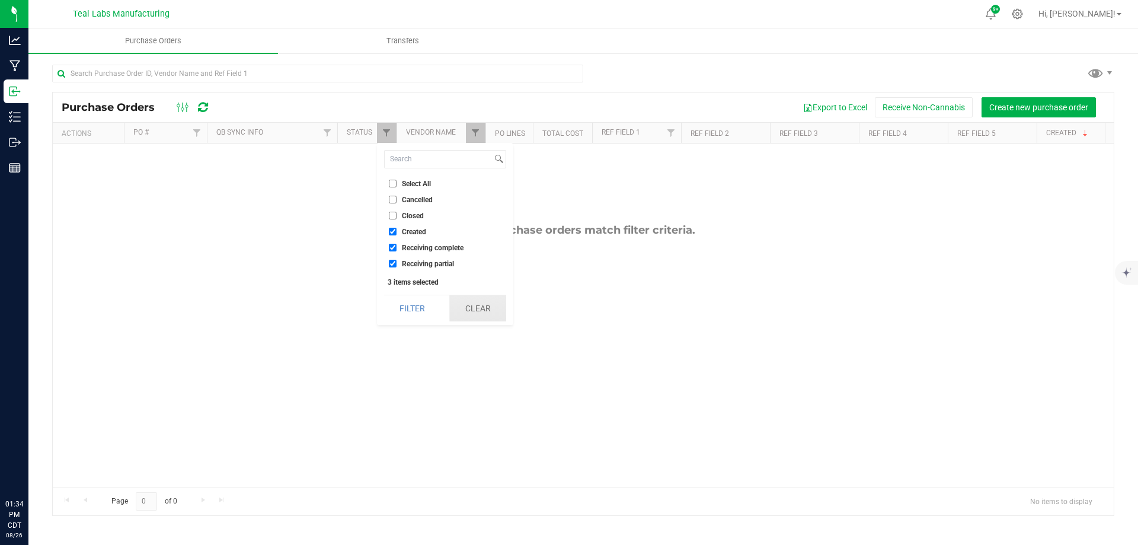
click at [476, 294] on div "Filter Clear" at bounding box center [445, 307] width 122 height 27
click at [476, 303] on button "Clear" at bounding box center [477, 308] width 57 height 26
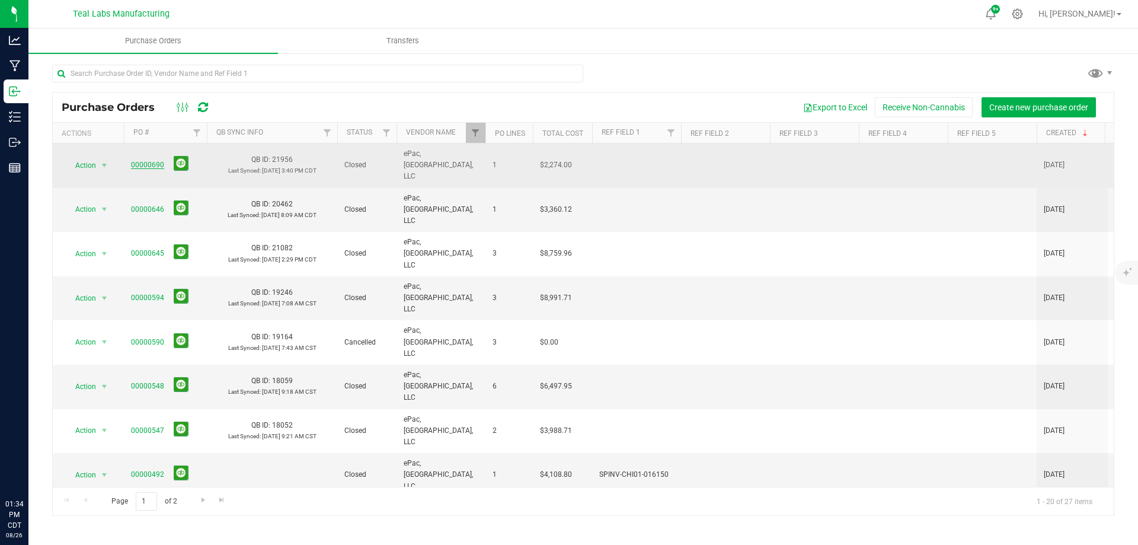
click at [138, 161] on link "00000690" at bounding box center [147, 165] width 33 height 8
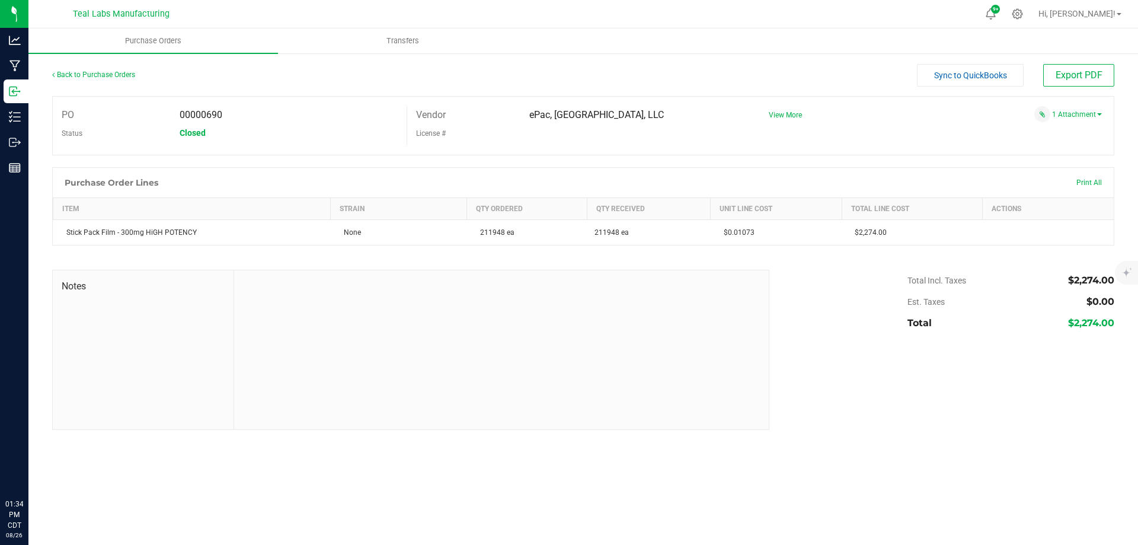
click at [105, 67] on div "Back to Purchase Orders" at bounding box center [184, 74] width 265 height 21
click at [104, 72] on link "Back to Purchase Orders" at bounding box center [93, 75] width 83 height 8
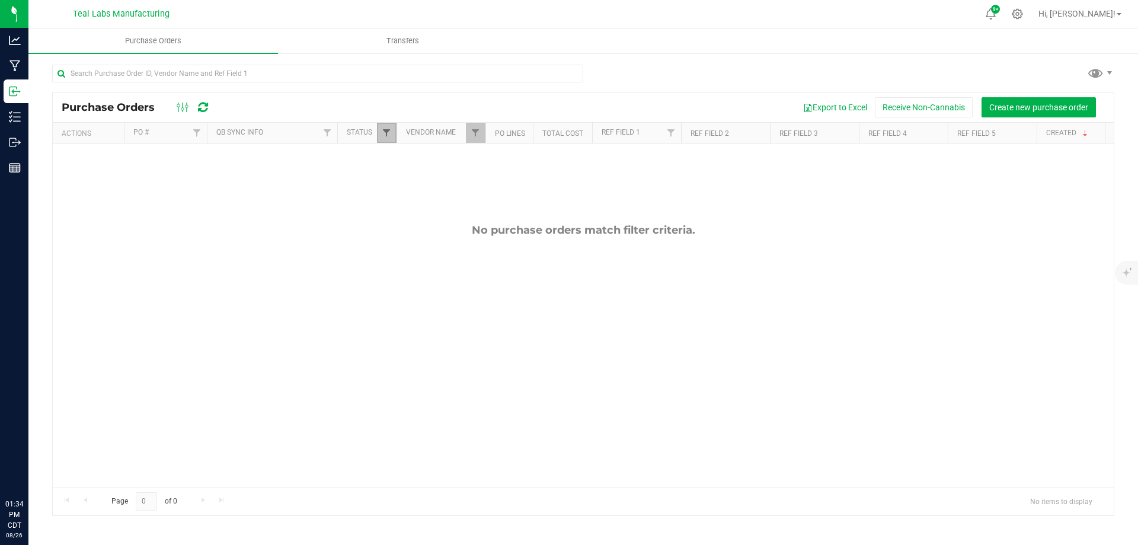
click at [390, 134] on span "Filter" at bounding box center [386, 132] width 9 height 9
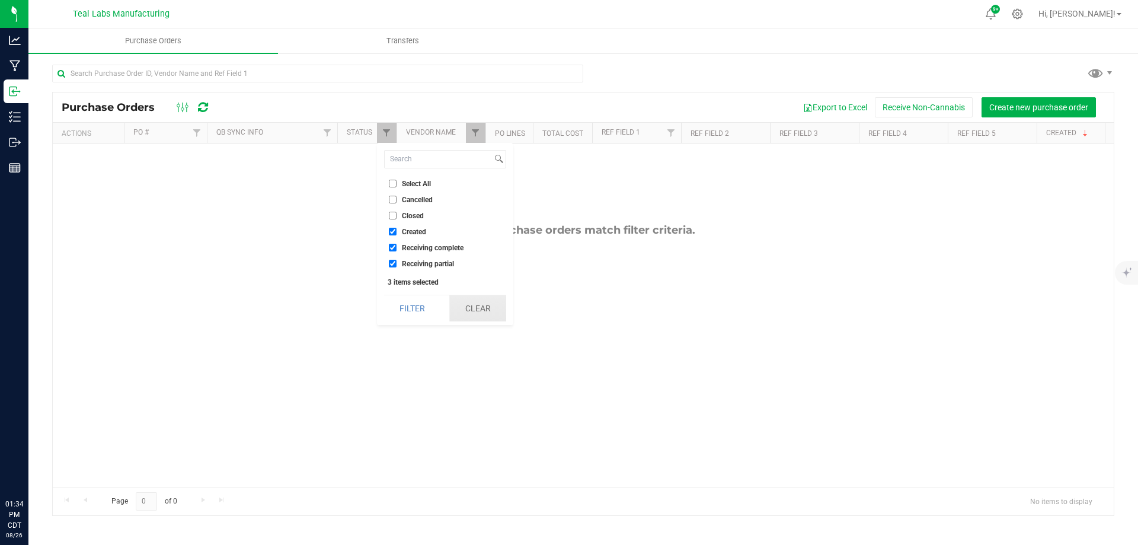
click at [486, 309] on button "Clear" at bounding box center [477, 308] width 57 height 26
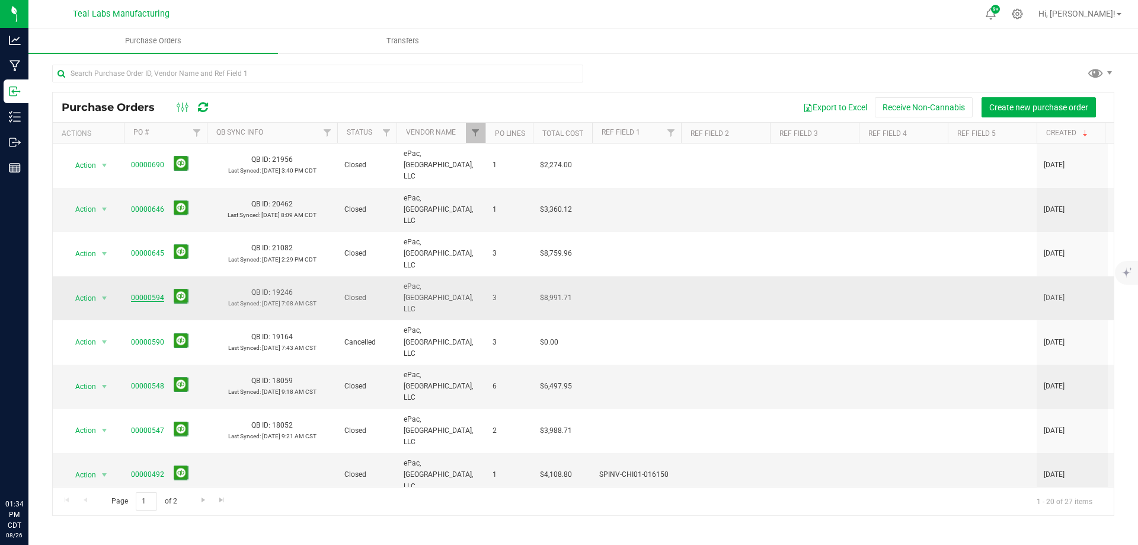
click at [140, 293] on link "00000594" at bounding box center [147, 297] width 33 height 8
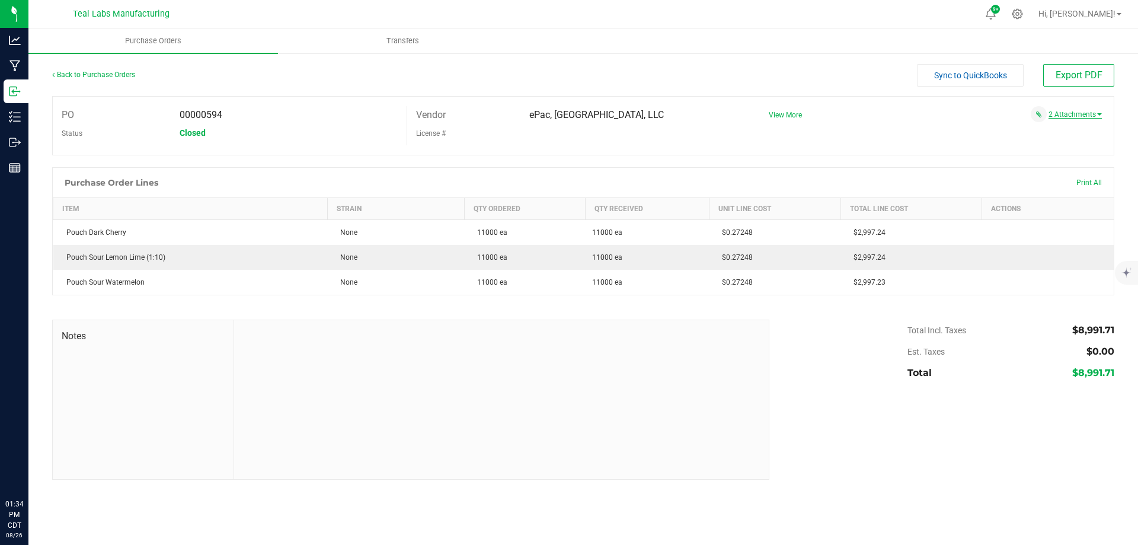
click at [1064, 111] on link "2 Attachments" at bounding box center [1074, 114] width 53 height 8
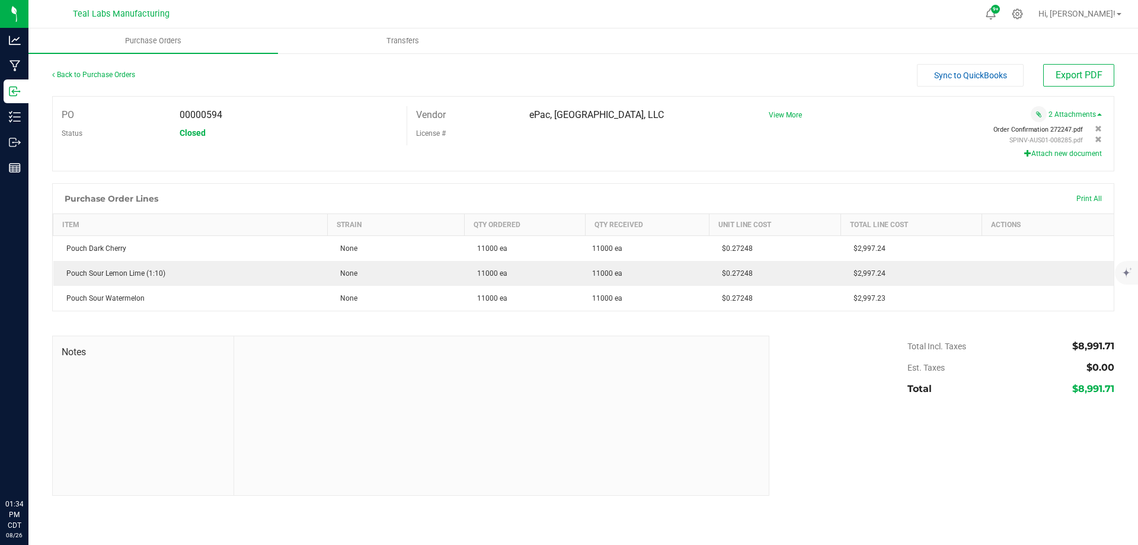
click at [1013, 129] on span "Order Confirmation 272247.pdf" at bounding box center [1037, 130] width 89 height 8
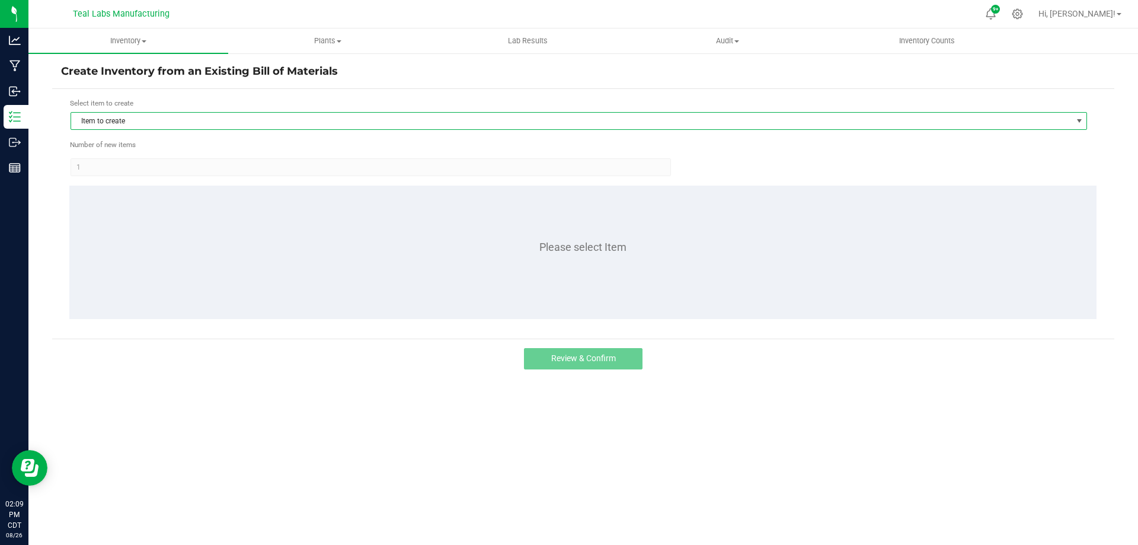
click at [199, 127] on span "Item to create" at bounding box center [571, 121] width 1000 height 17
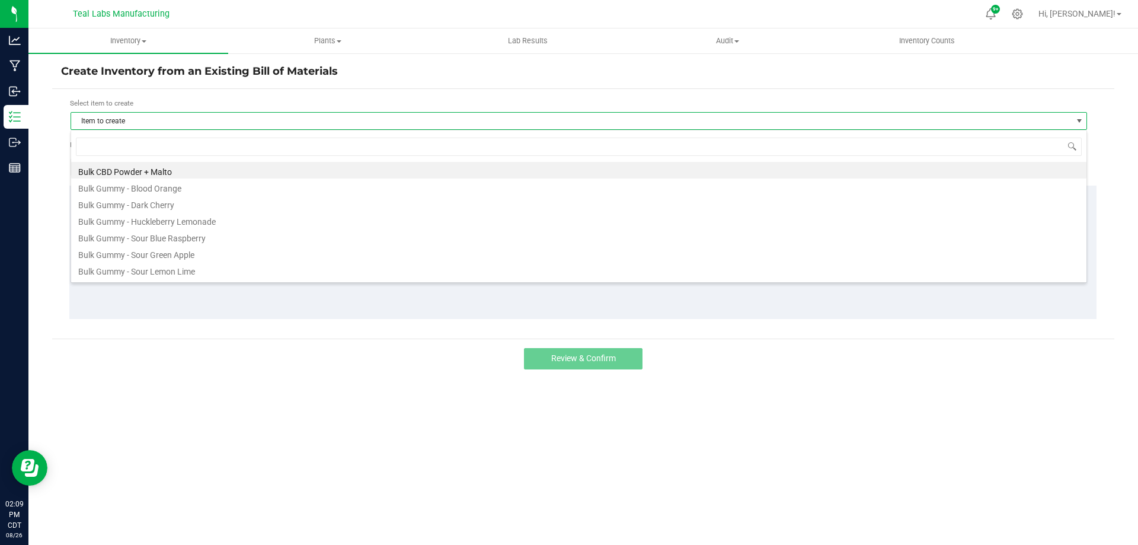
scroll to position [18, 1016]
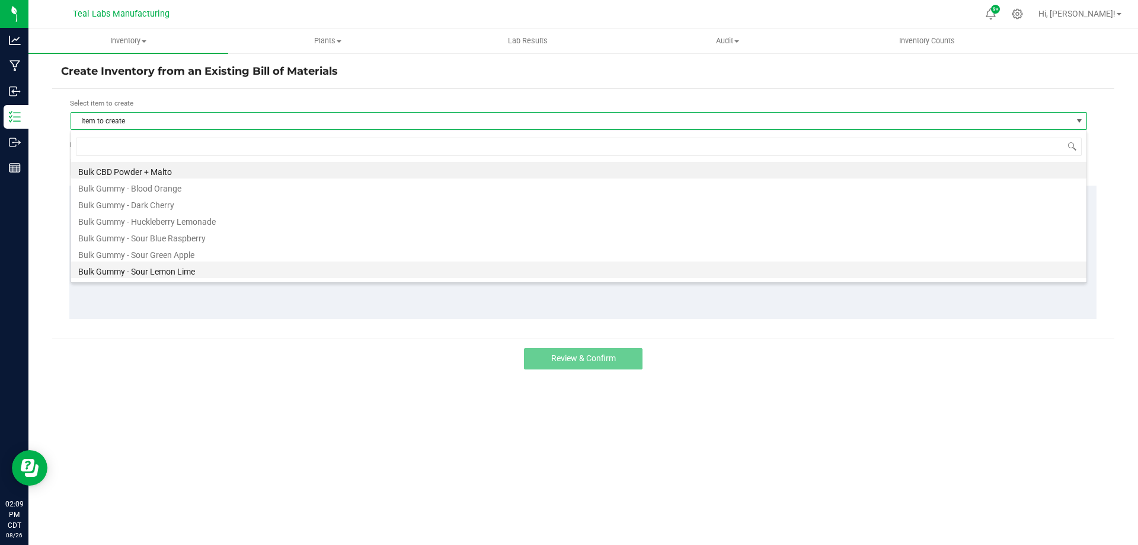
click at [188, 273] on li "Bulk Gummy - Sour Lemon Lime" at bounding box center [578, 269] width 1015 height 17
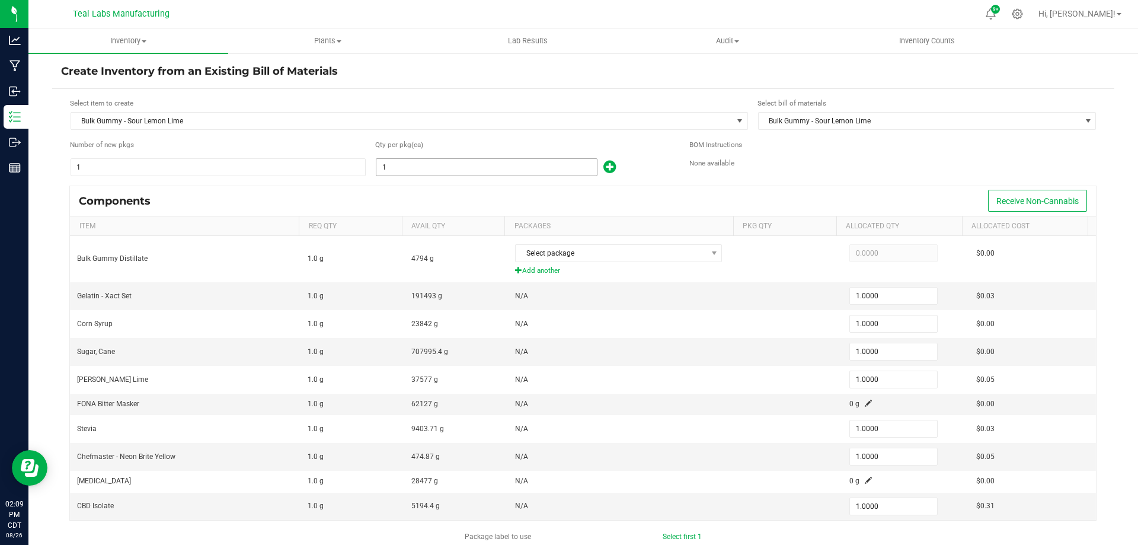
click at [428, 166] on input "1" at bounding box center [486, 167] width 220 height 17
type input "0000000000000000000000000000000000000000000000000000000000000000000000000000000…"
click at [522, 162] on input "0000000000000000000000000000000000000000000000000000000000000000000000000000000…" at bounding box center [486, 167] width 220 height 17
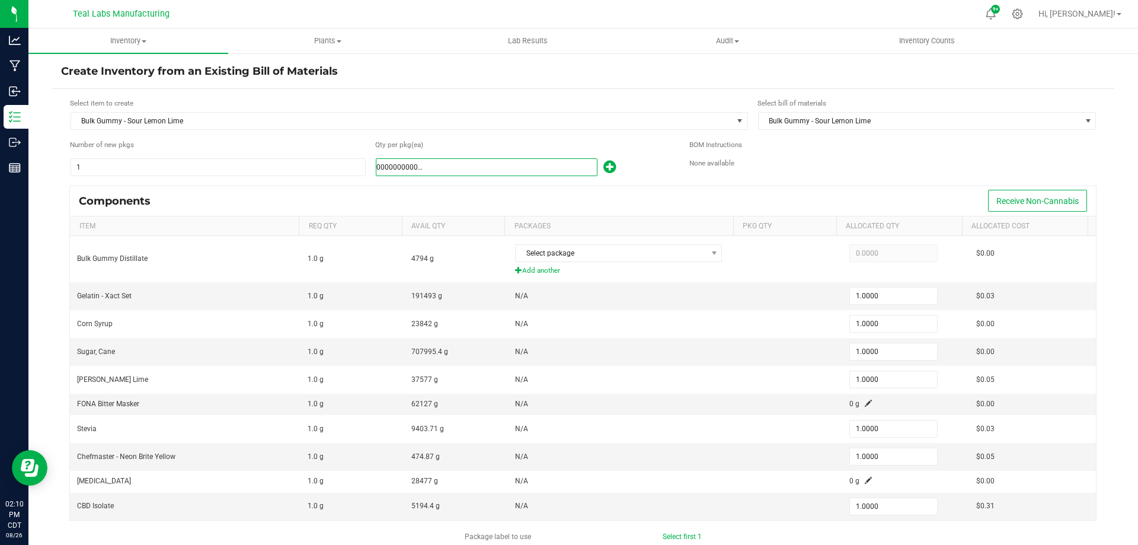
click at [522, 162] on input "0000000000000000000000000000000000000000000000000000000000000000000000000000000…" at bounding box center [486, 167] width 220 height 17
type input "3"
type input "3.0000"
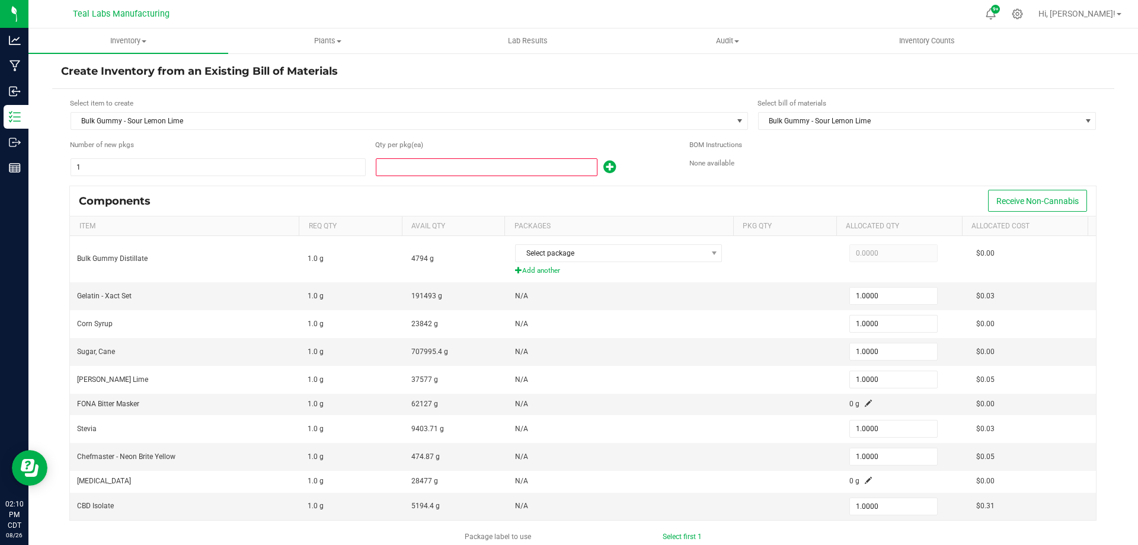
type input "3.0000"
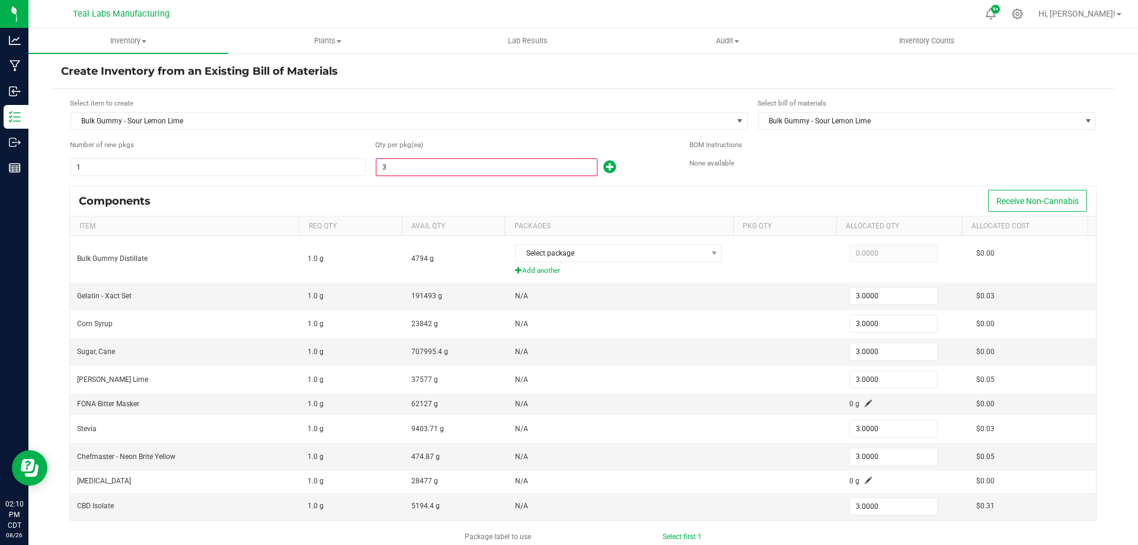
type input "36"
type input "36.0000"
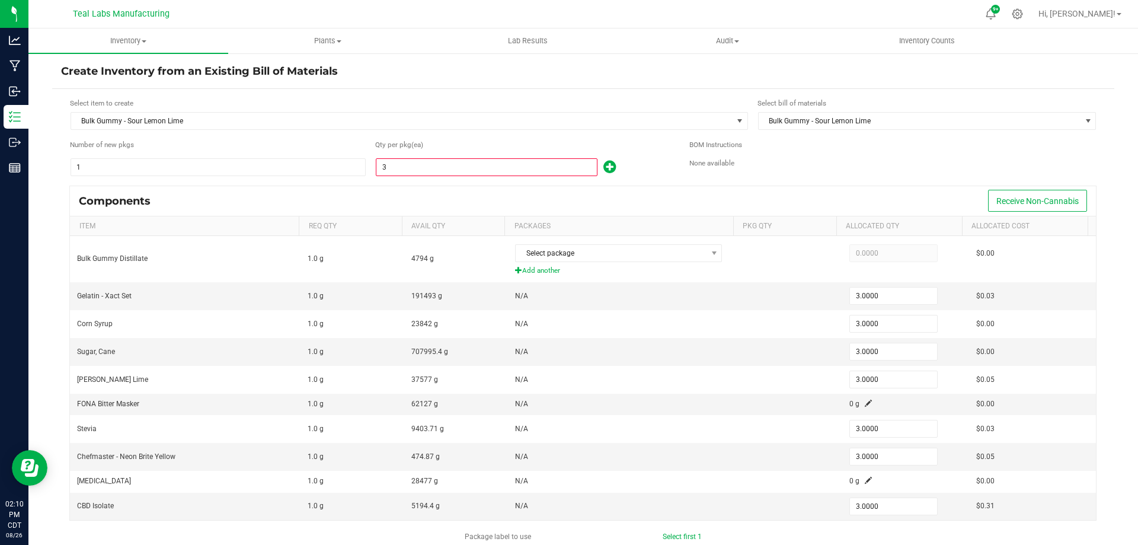
type input "36.0000"
type input "360"
type input "360.0000"
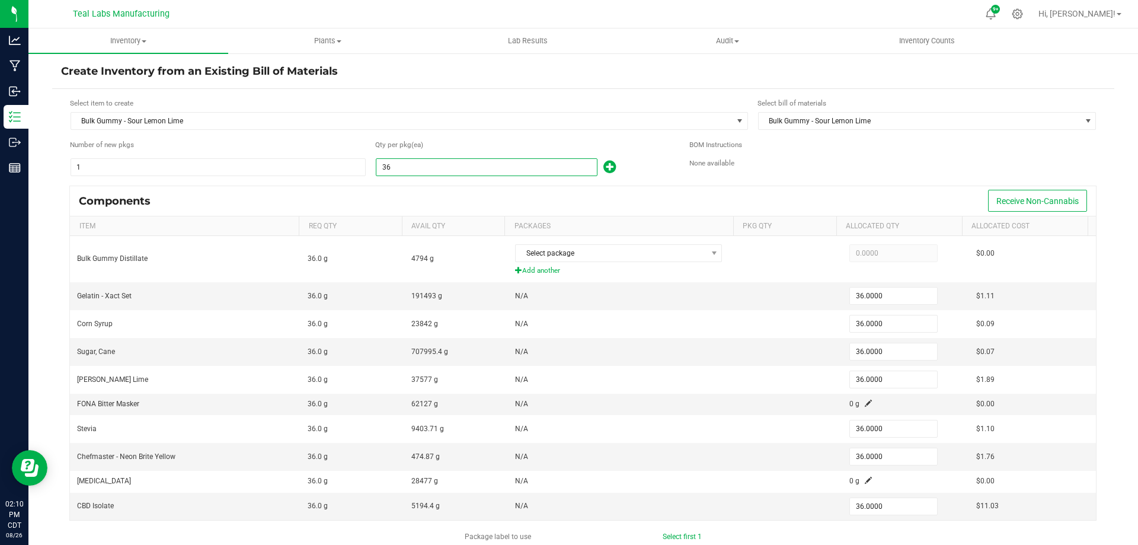
type input "360.0000"
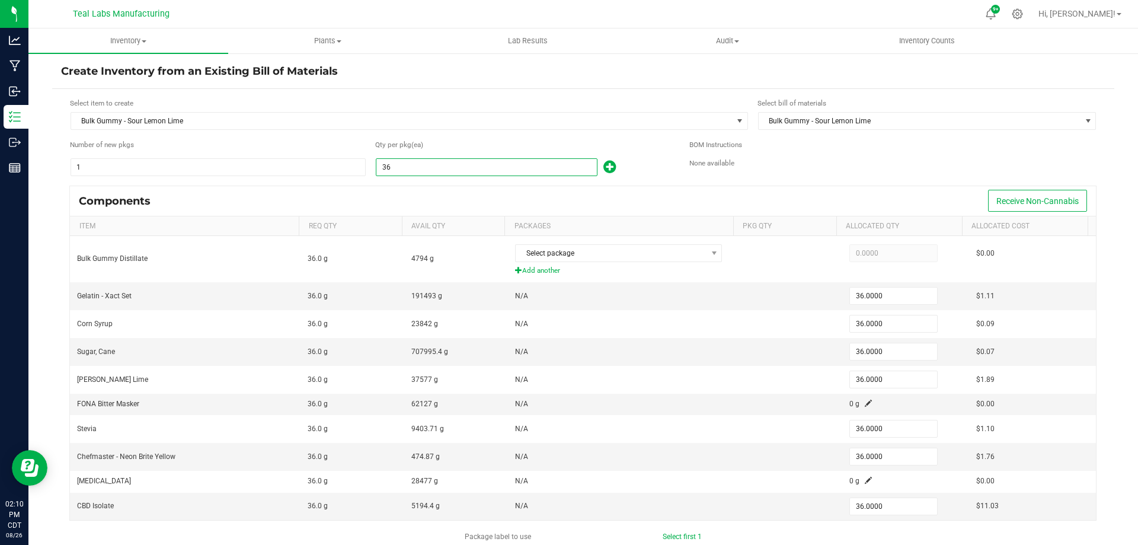
type input "360.0000"
type input "3600"
type input "3,600.0000"
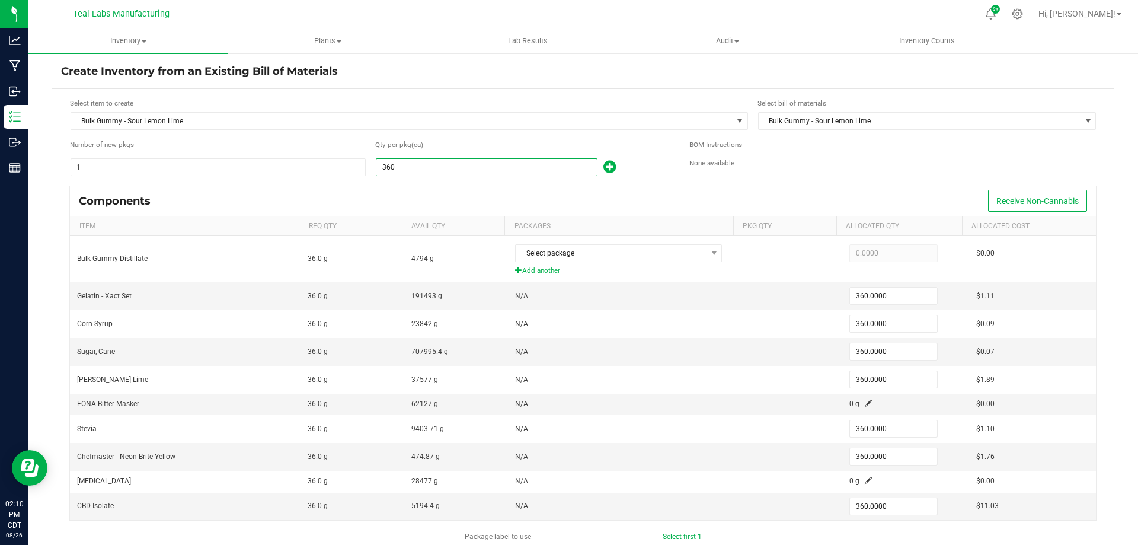
type input "3,600.0000"
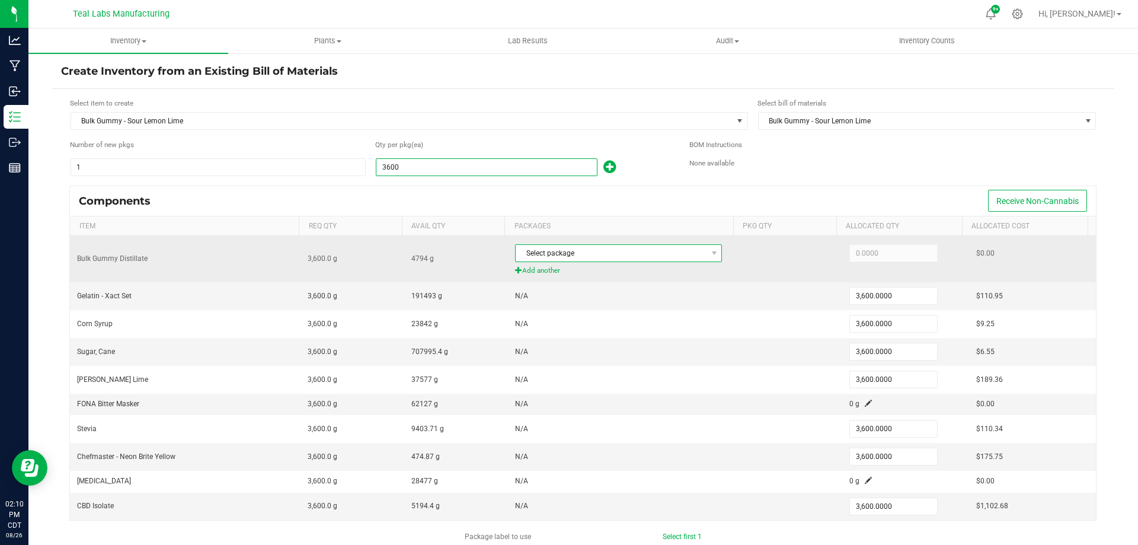
type input "3,600"
click at [625, 260] on span "Select package" at bounding box center [610, 253] width 191 height 17
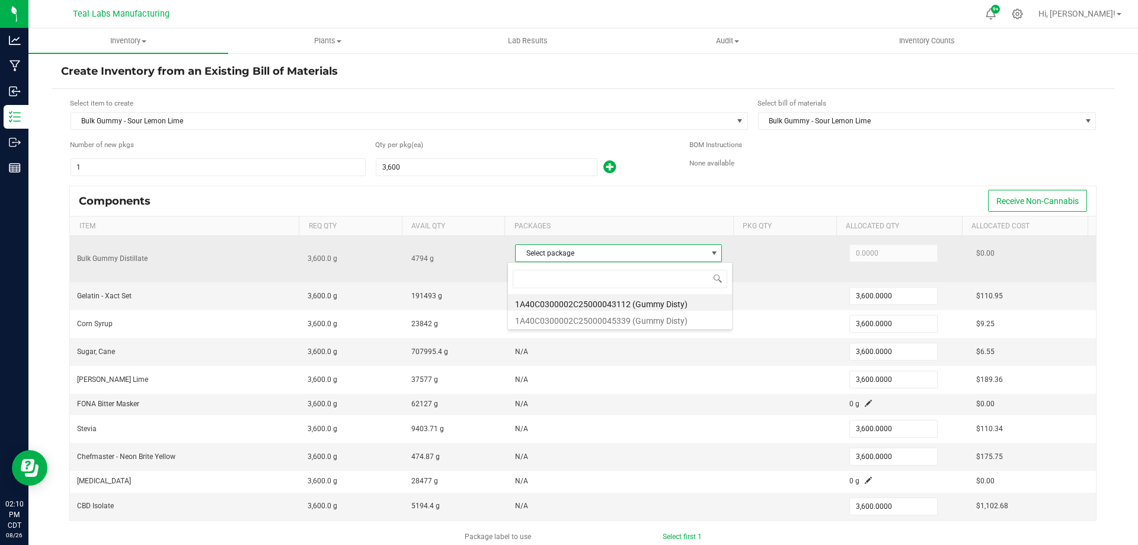
scroll to position [18, 203]
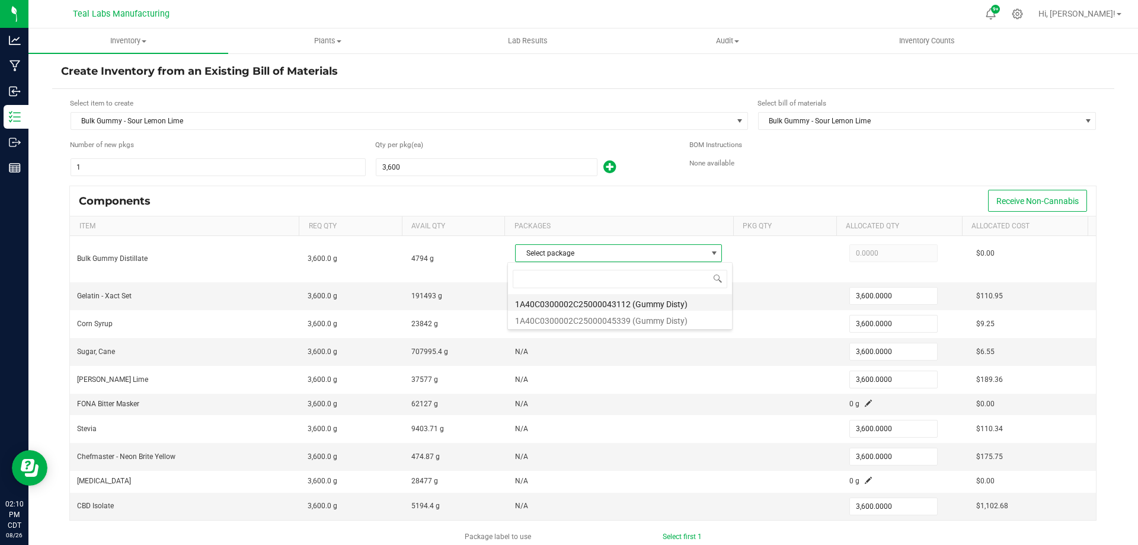
click at [655, 300] on li "1A40C0300002C25000043112 (Gummy Disty)" at bounding box center [620, 302] width 224 height 17
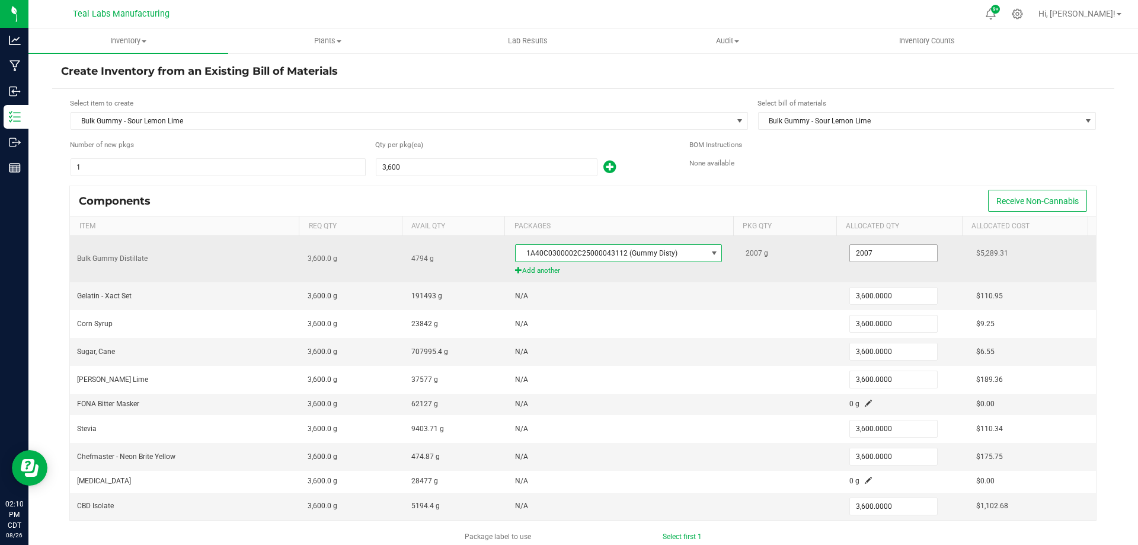
click at [914, 255] on input "2007" at bounding box center [893, 253] width 87 height 17
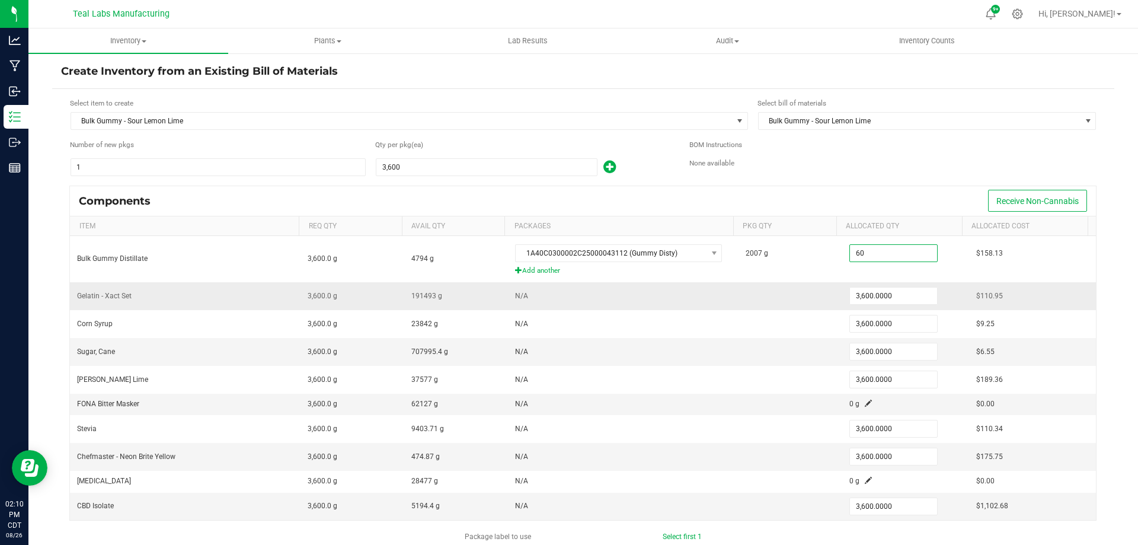
type input "60.0000"
drag, startPoint x: 890, startPoint y: 306, endPoint x: 890, endPoint y: 299, distance: 7.1
click at [890, 305] on td "3,600.0000" at bounding box center [905, 296] width 127 height 28
click at [891, 295] on input "3600" at bounding box center [893, 295] width 87 height 17
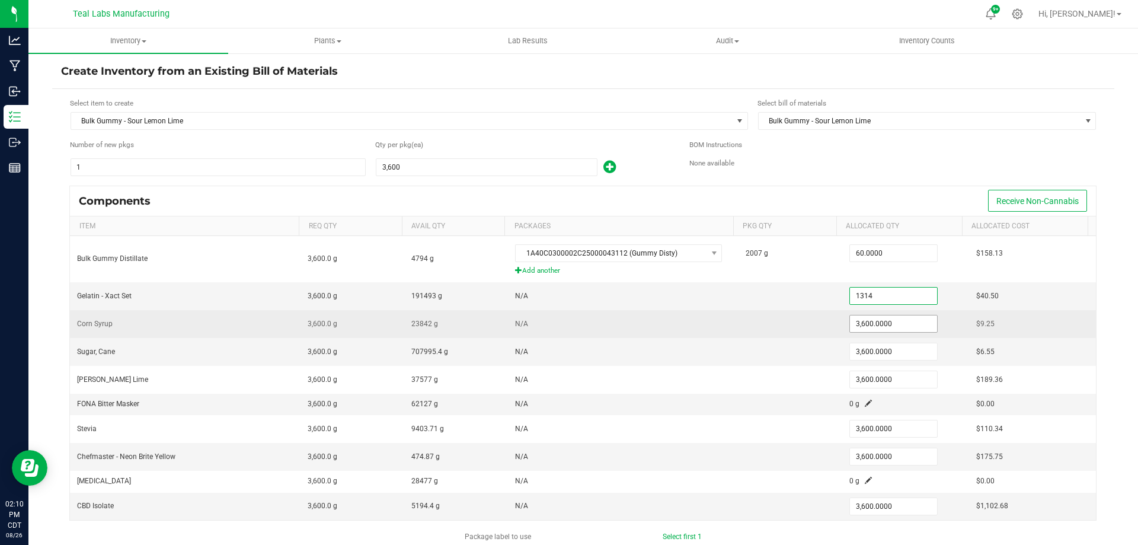
type input "1,314.0000"
click at [888, 322] on input "3600" at bounding box center [893, 323] width 87 height 17
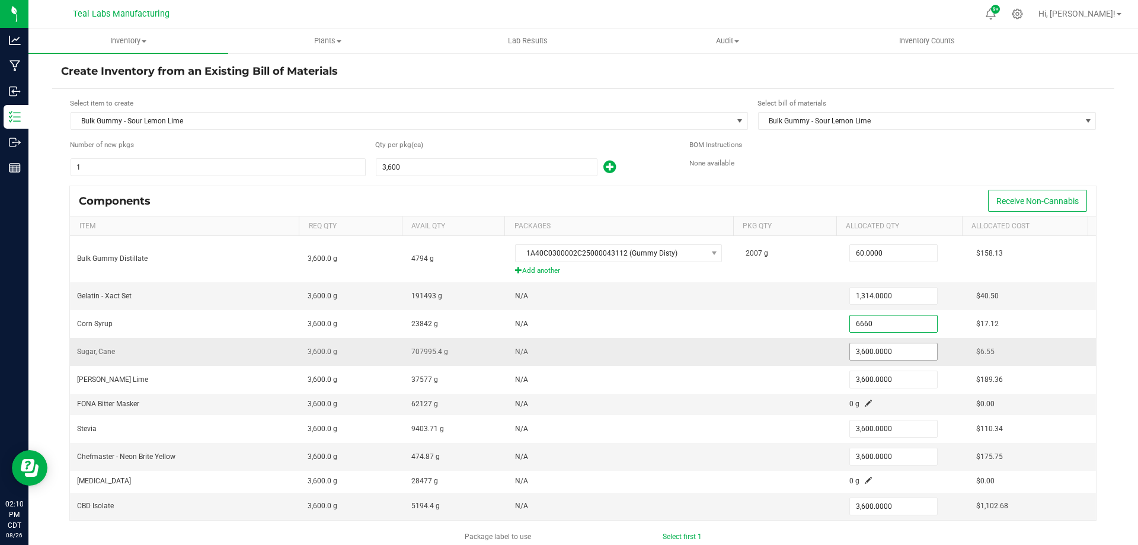
type input "6,660.0000"
click at [886, 351] on input "3600" at bounding box center [893, 351] width 87 height 17
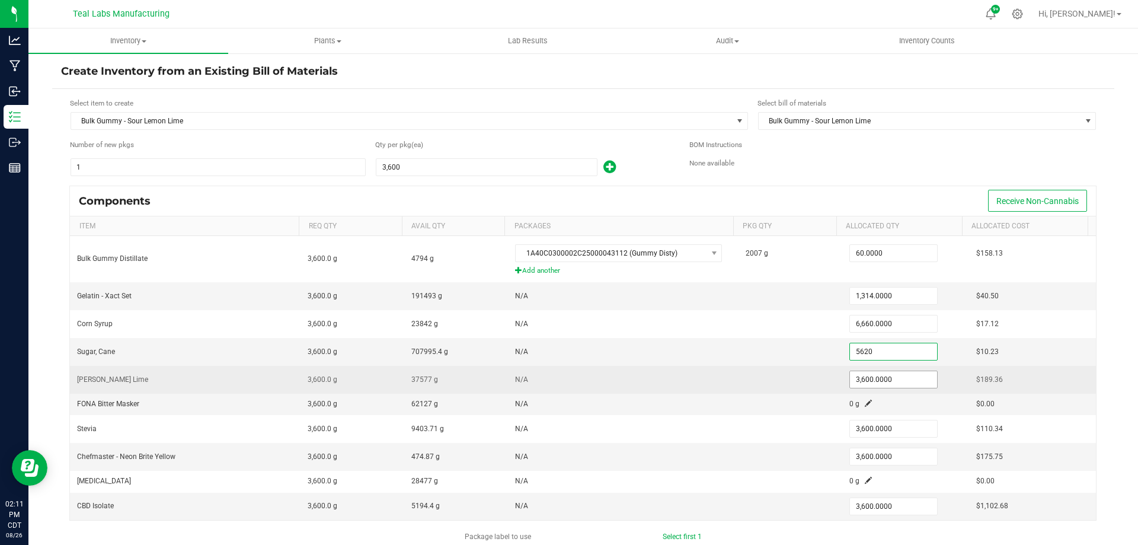
type input "5,620.0000"
click at [889, 376] on input "3600" at bounding box center [893, 379] width 87 height 17
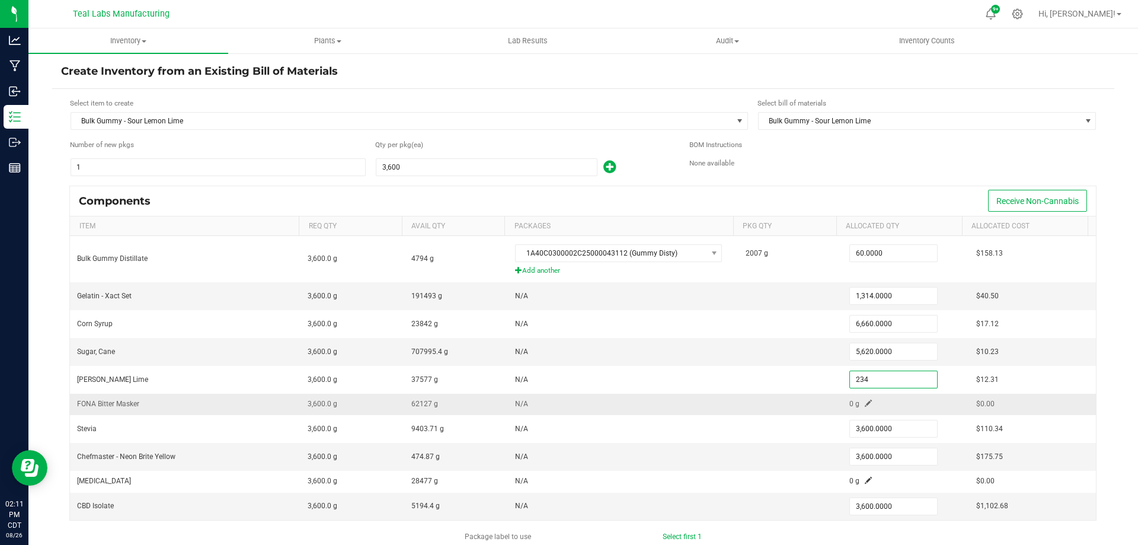
type input "234.0000"
click at [859, 402] on td "0 g" at bounding box center [905, 403] width 127 height 21
click at [864, 401] on span at bounding box center [867, 402] width 7 height 7
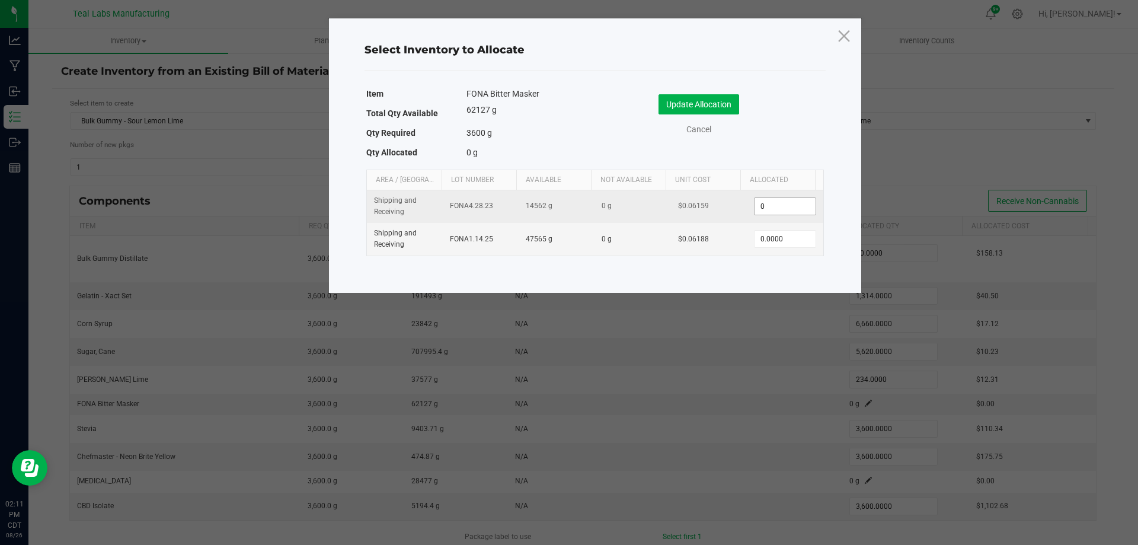
click at [792, 210] on input "0" at bounding box center [784, 206] width 60 height 17
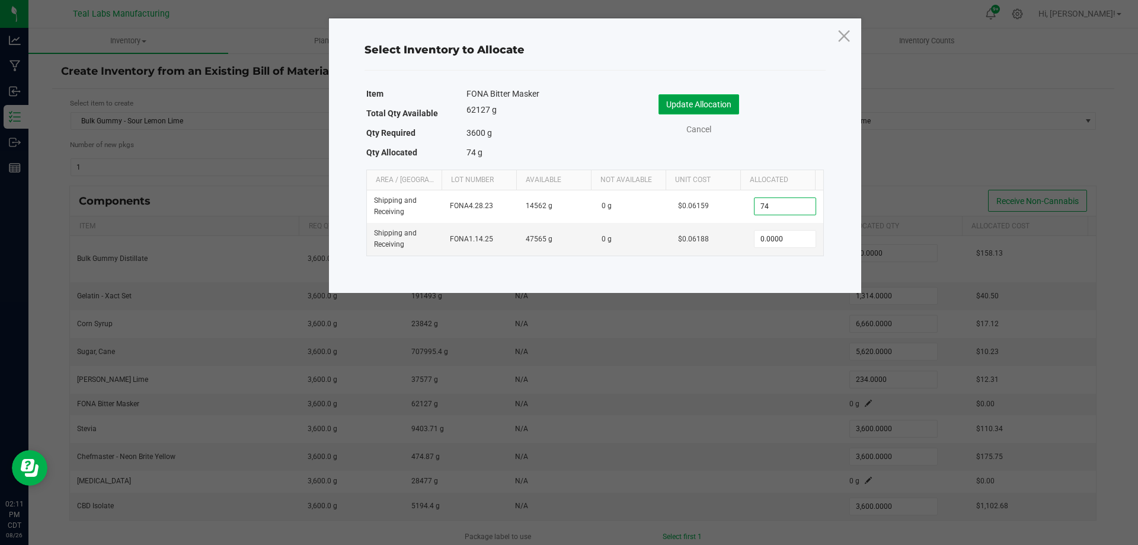
type input "74.0000"
click at [705, 100] on button "Update Allocation" at bounding box center [698, 104] width 81 height 20
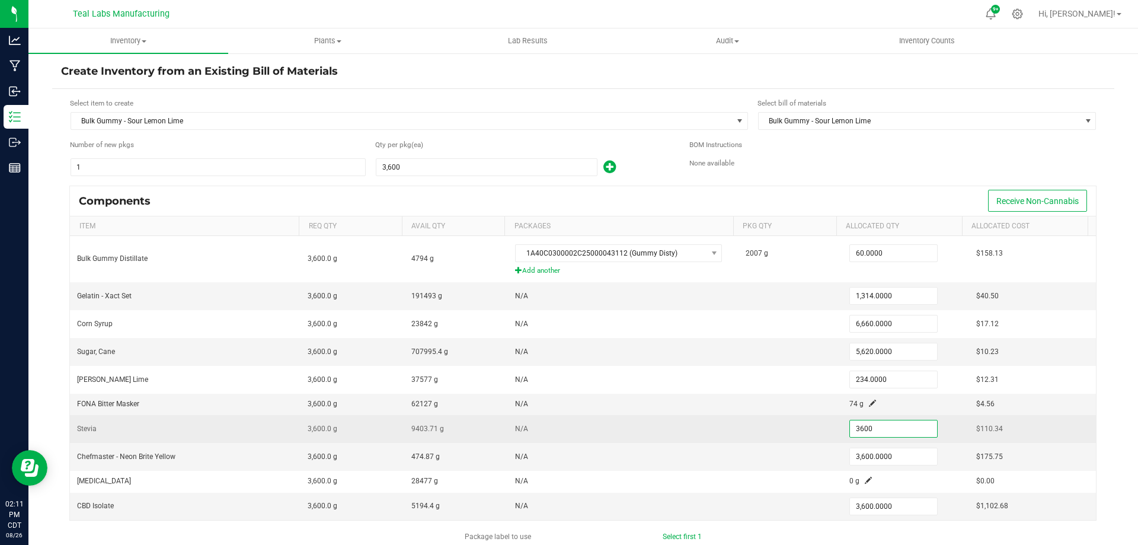
click at [882, 430] on input "3600" at bounding box center [893, 428] width 87 height 17
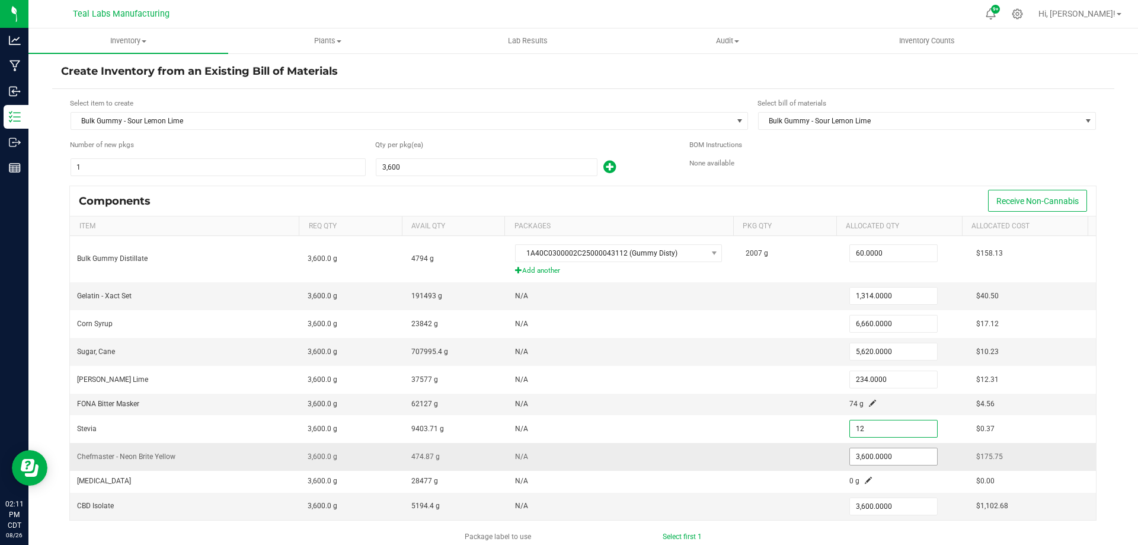
type input "12.0000"
click at [891, 461] on input "3600" at bounding box center [893, 456] width 87 height 17
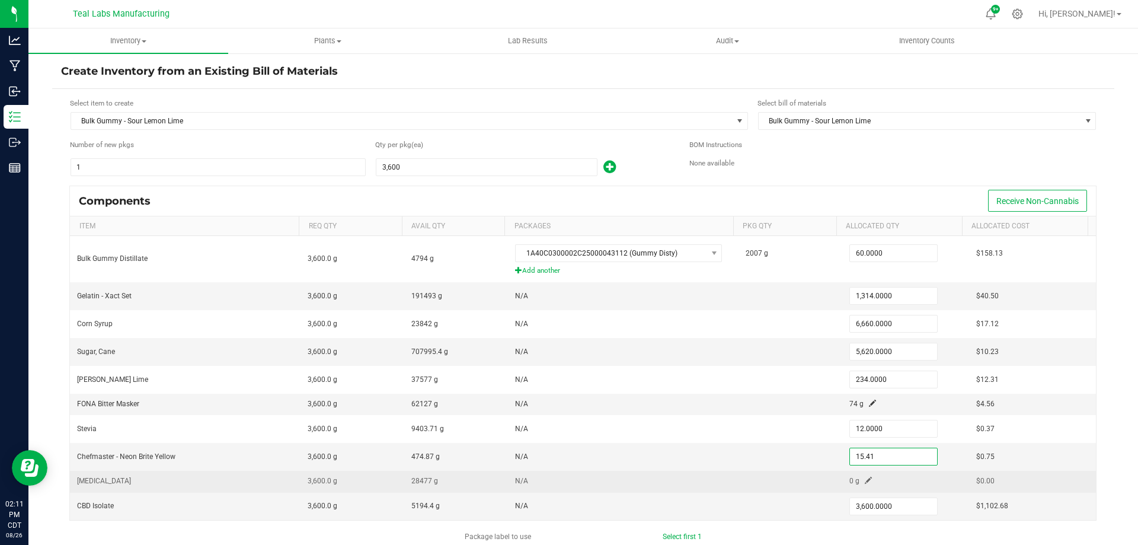
type input "15.4100"
click at [864, 478] on span at bounding box center [867, 479] width 7 height 7
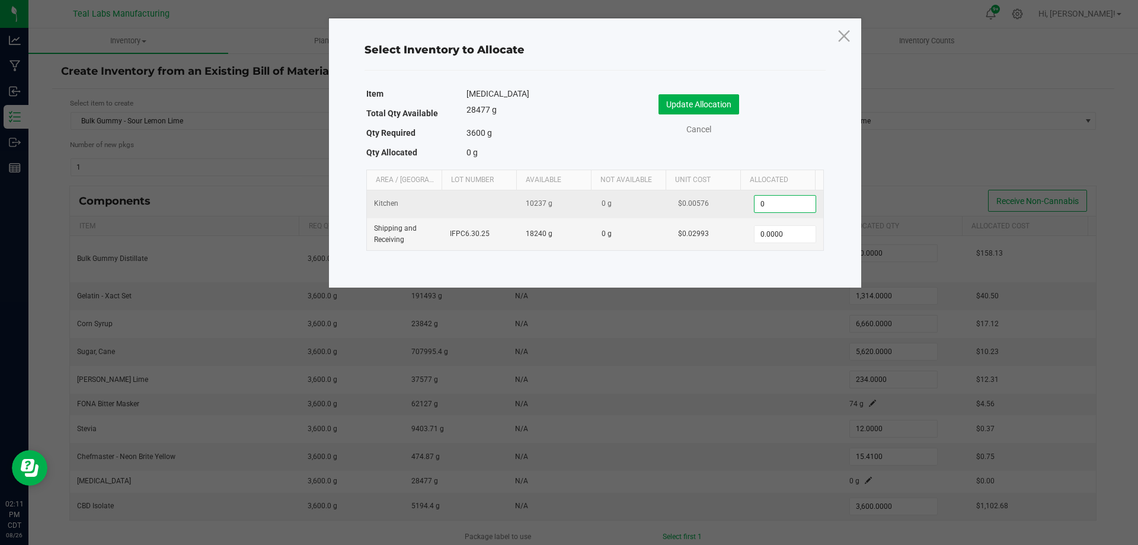
click at [796, 212] on input "0" at bounding box center [784, 204] width 60 height 17
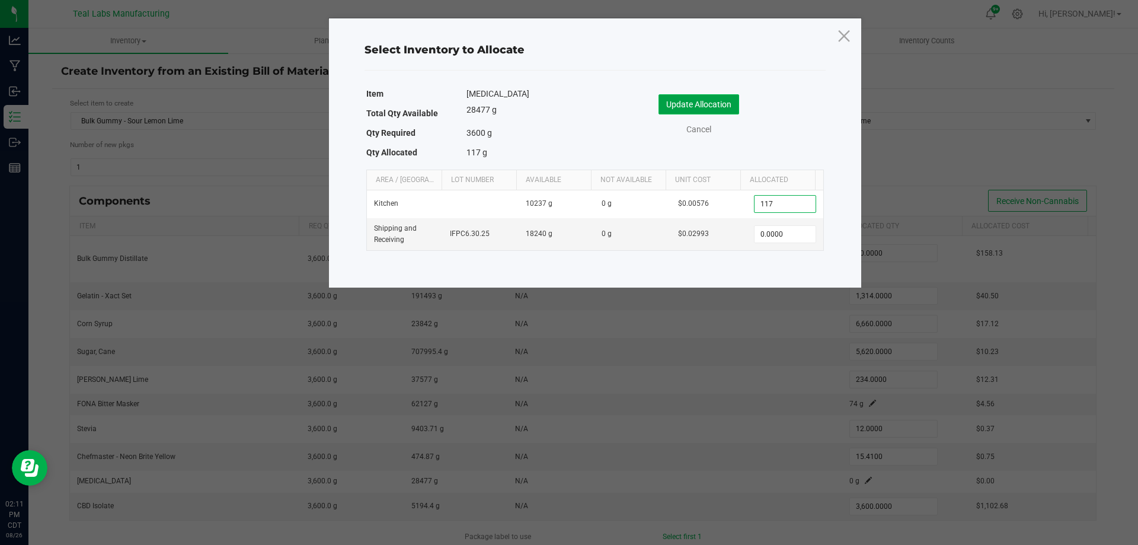
type input "117.0000"
click at [716, 101] on button "Update Allocation" at bounding box center [698, 104] width 81 height 20
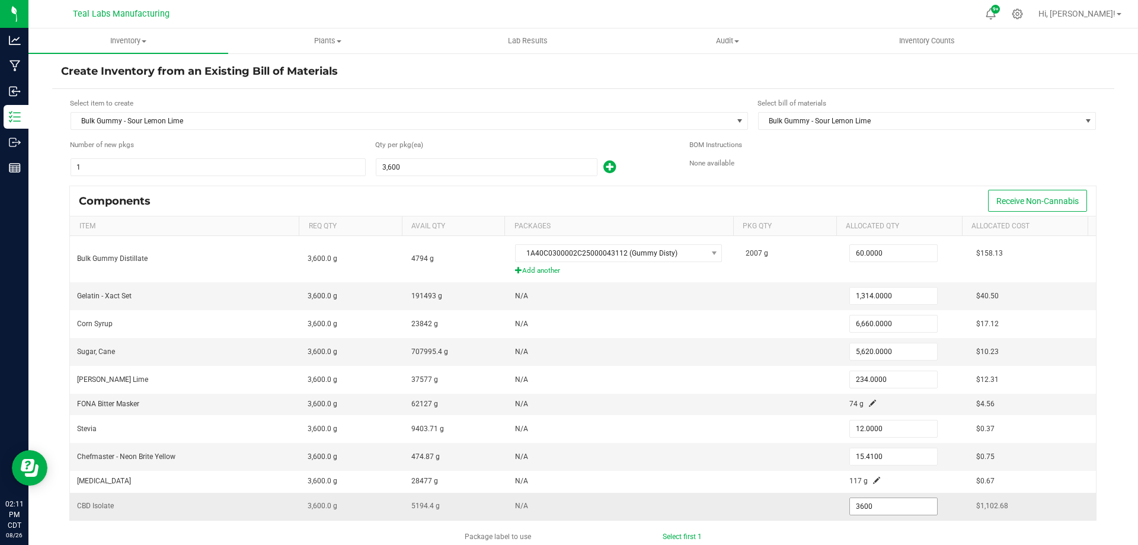
click at [908, 504] on input "3600" at bounding box center [893, 506] width 87 height 17
type input "234.0000"
click at [782, 526] on div "Components Receive Non-Cannabis Item Req Qty Avail Qty Packages Pkg Qty Allocat…" at bounding box center [583, 357] width 1044 height 345
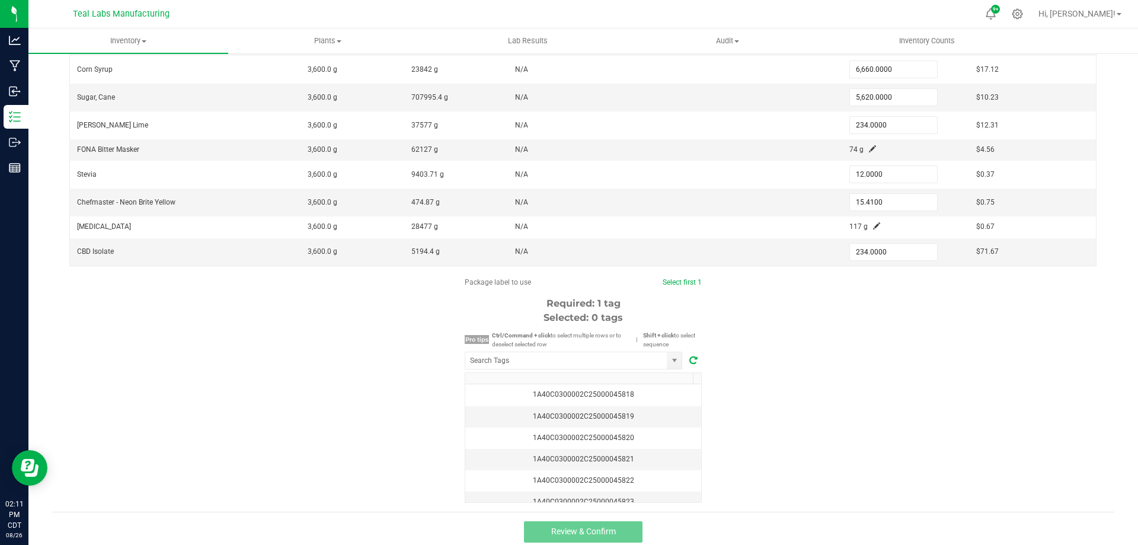
scroll to position [261, 0]
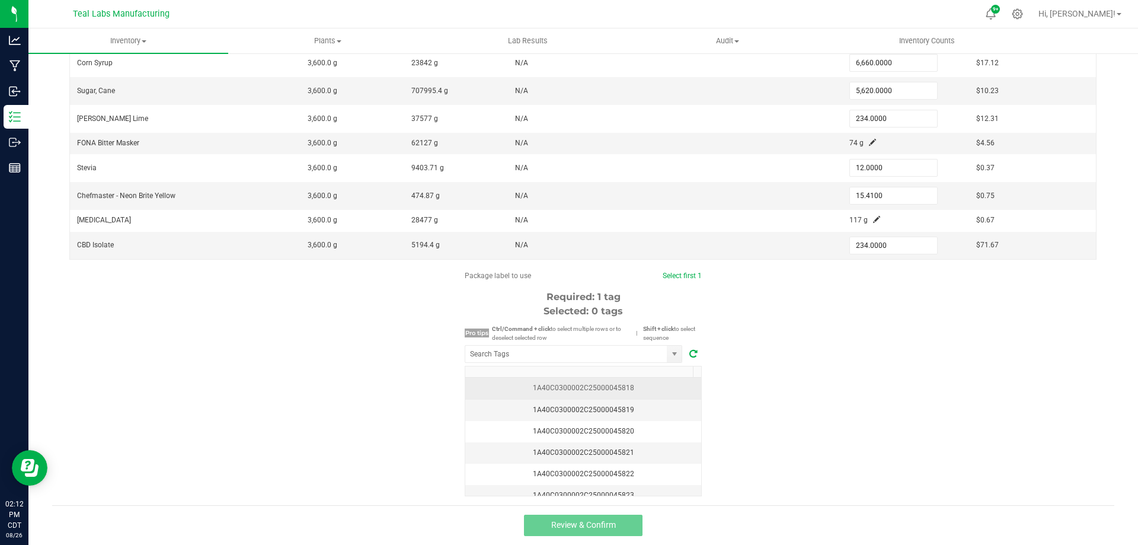
click at [591, 387] on div "1A40C0300002C25000045818" at bounding box center [583, 387] width 222 height 11
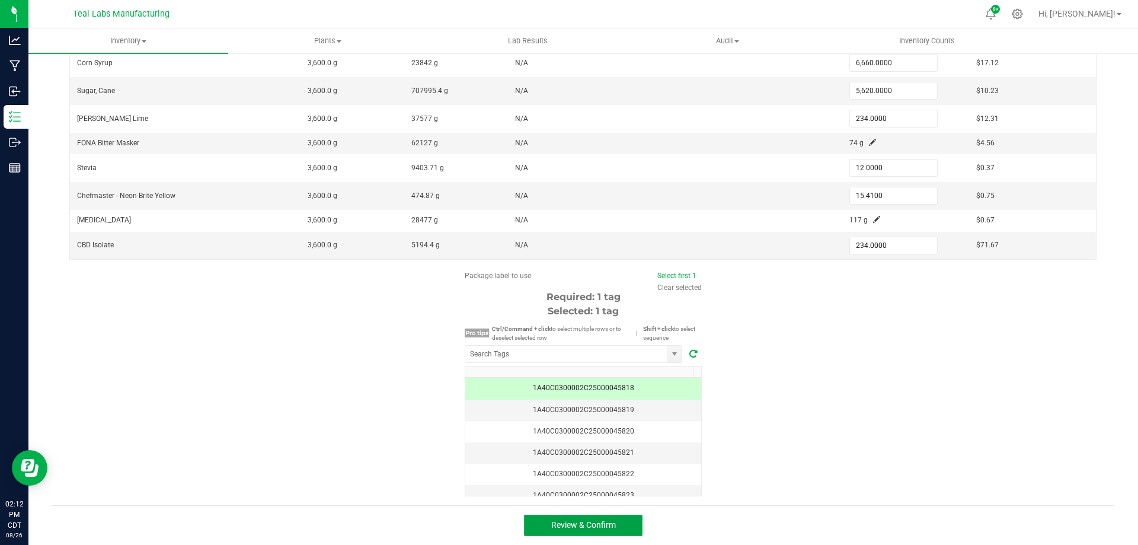
click at [616, 531] on button "Review & Confirm" at bounding box center [583, 524] width 118 height 21
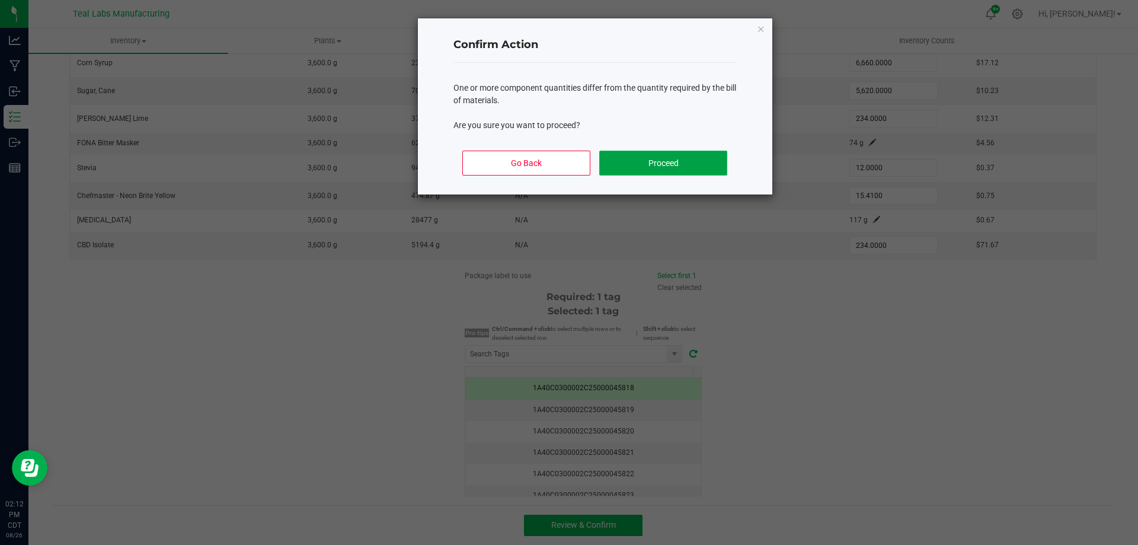
click at [675, 158] on button "Proceed" at bounding box center [662, 162] width 127 height 25
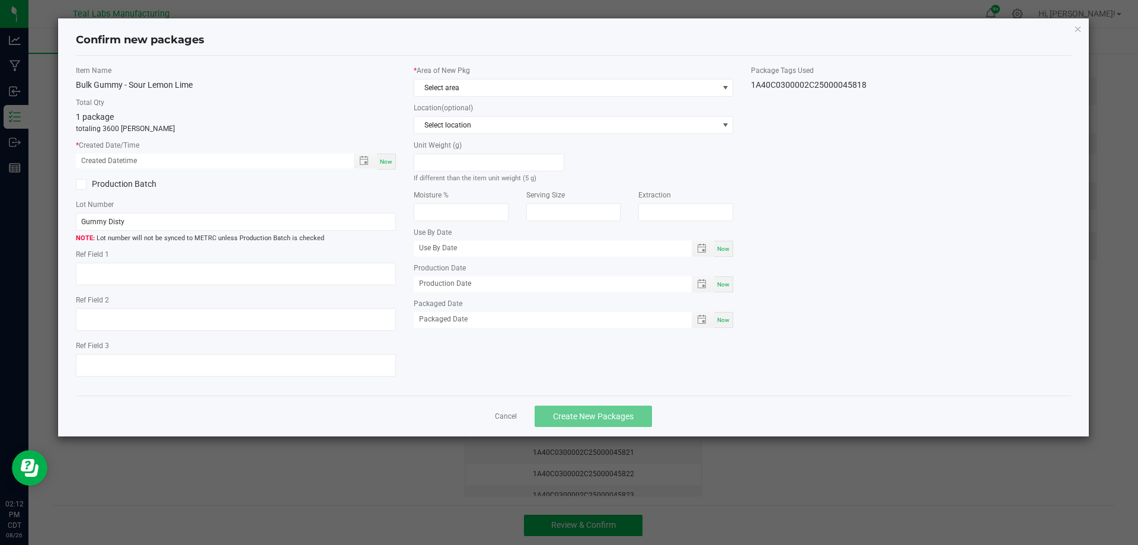
click at [386, 165] on span "Now" at bounding box center [386, 161] width 12 height 7
type input "08/26/2025 02:12 PM"
click at [81, 184] on icon at bounding box center [81, 184] width 8 height 0
click at [0, 0] on input "Production Batch" at bounding box center [0, 0] width 0 height 0
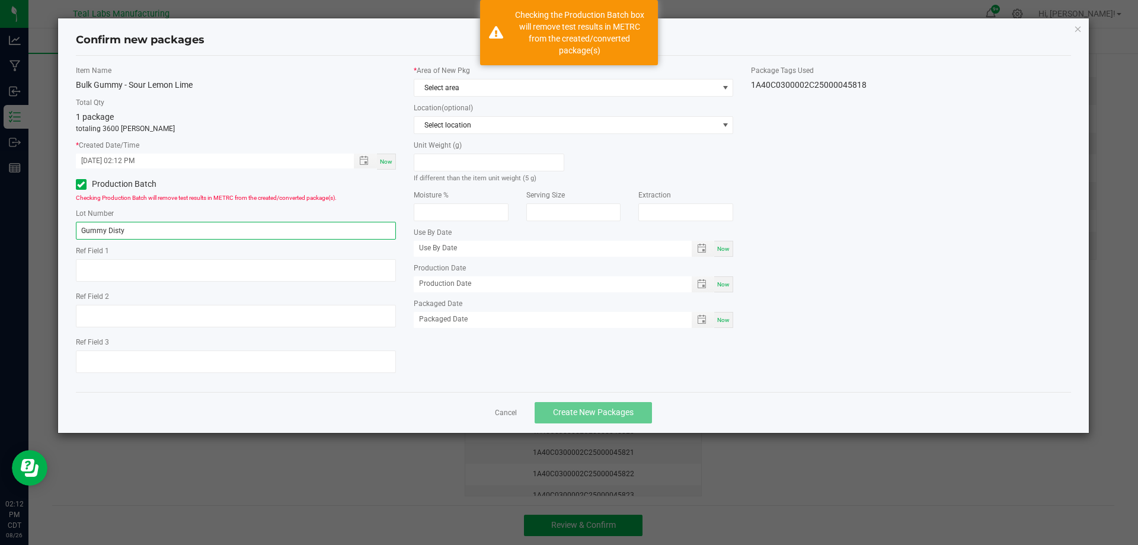
click at [200, 228] on input "Gummy Disty" at bounding box center [236, 231] width 320 height 18
click at [201, 220] on div "Lot Number Gummy Disty" at bounding box center [236, 223] width 320 height 31
click at [201, 223] on input "Gummy Disty" at bounding box center [236, 231] width 320 height 18
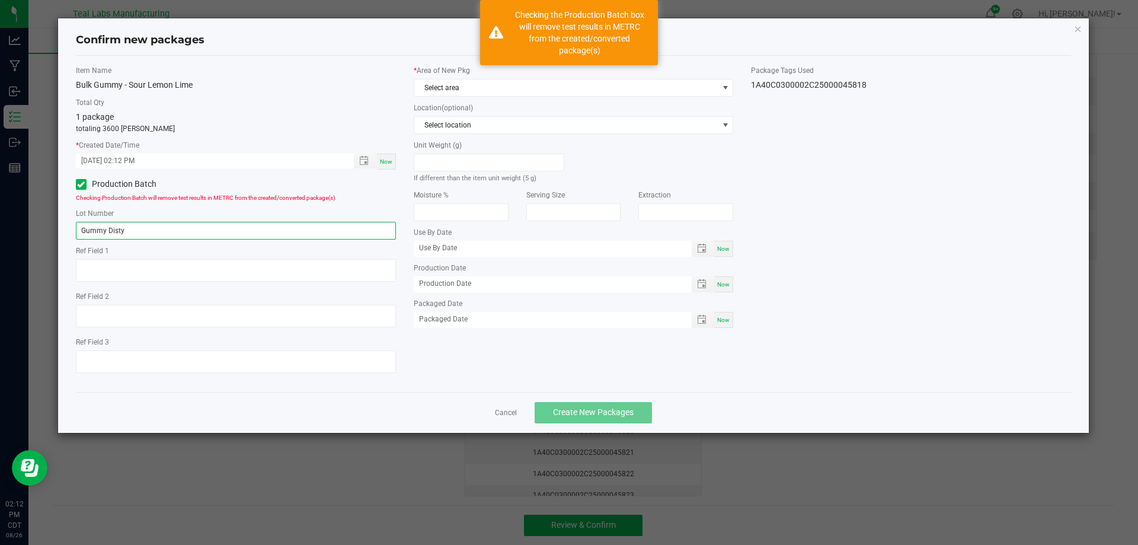
click at [201, 223] on input "Gummy Disty" at bounding box center [236, 231] width 320 height 18
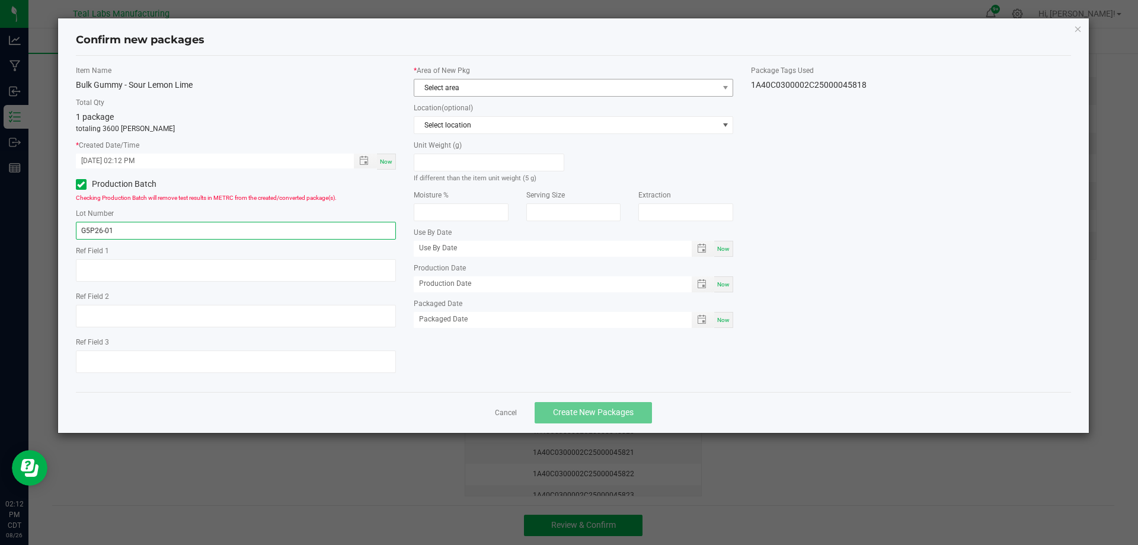
type input "G5P26-01"
click at [472, 83] on span "Select area" at bounding box center [566, 87] width 304 height 17
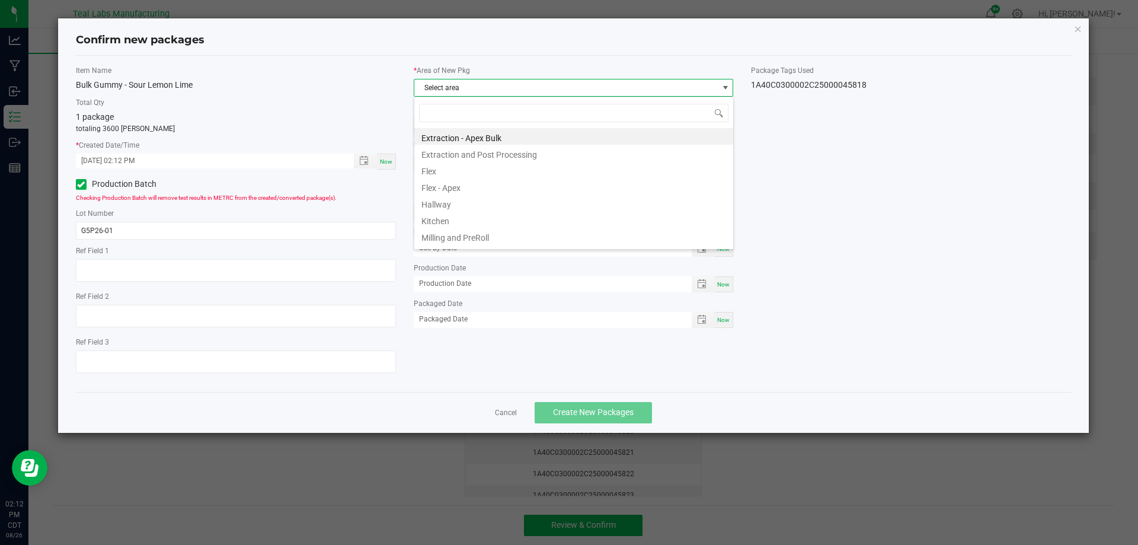
scroll to position [18, 320]
click at [453, 219] on li "Kitchen" at bounding box center [573, 219] width 319 height 17
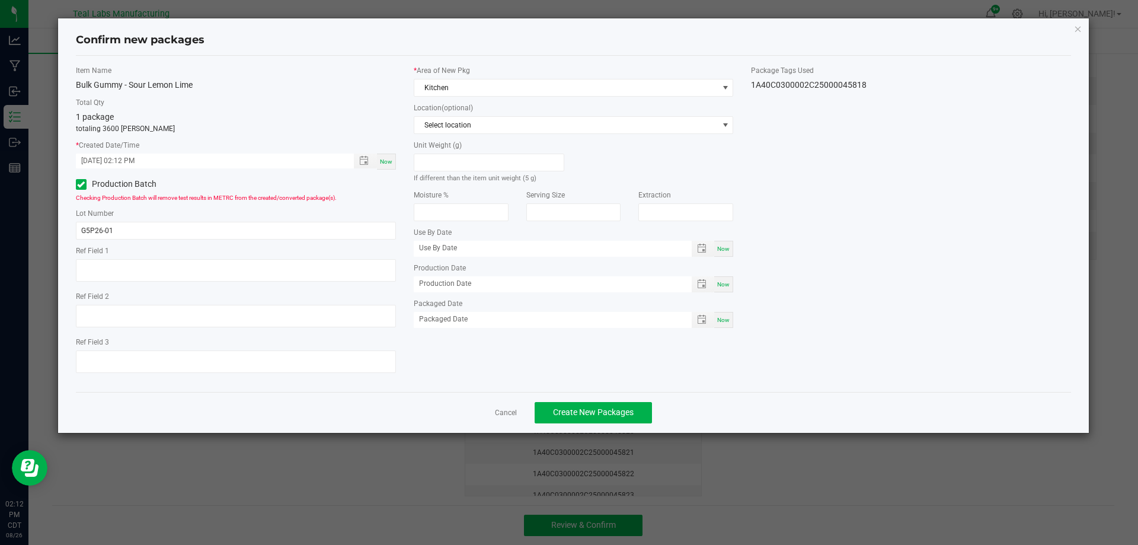
click at [909, 315] on div "Item Name Bulk Gummy - Sour Lemon Lime Total Qty 1 package totaling 3600 eaches…" at bounding box center [573, 223] width 1013 height 317
click at [601, 407] on span "Create New Packages" at bounding box center [593, 411] width 81 height 9
